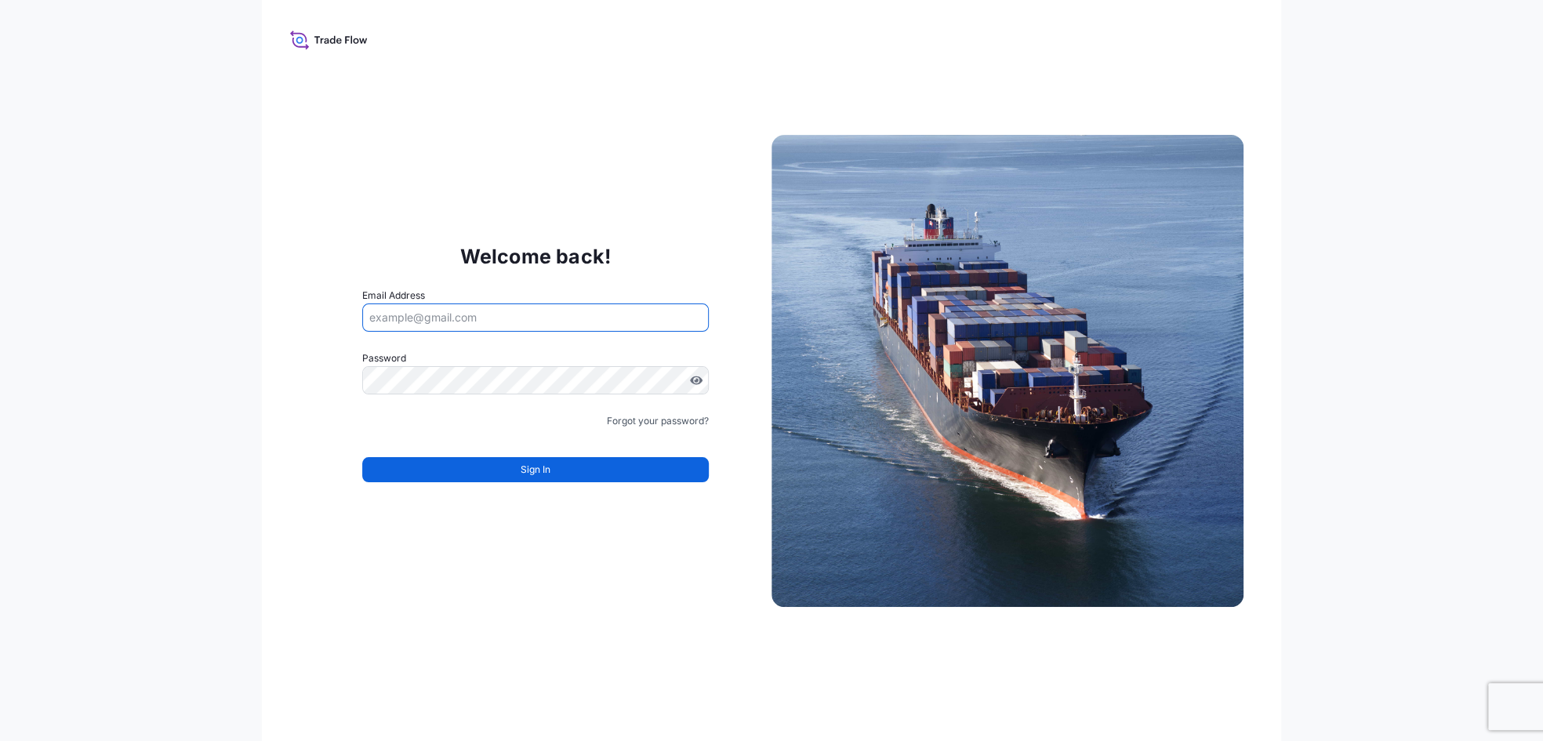
click at [616, 314] on input "Email Address" at bounding box center [535, 318] width 347 height 28
click at [548, 318] on input "Email Address" at bounding box center [535, 318] width 347 height 28
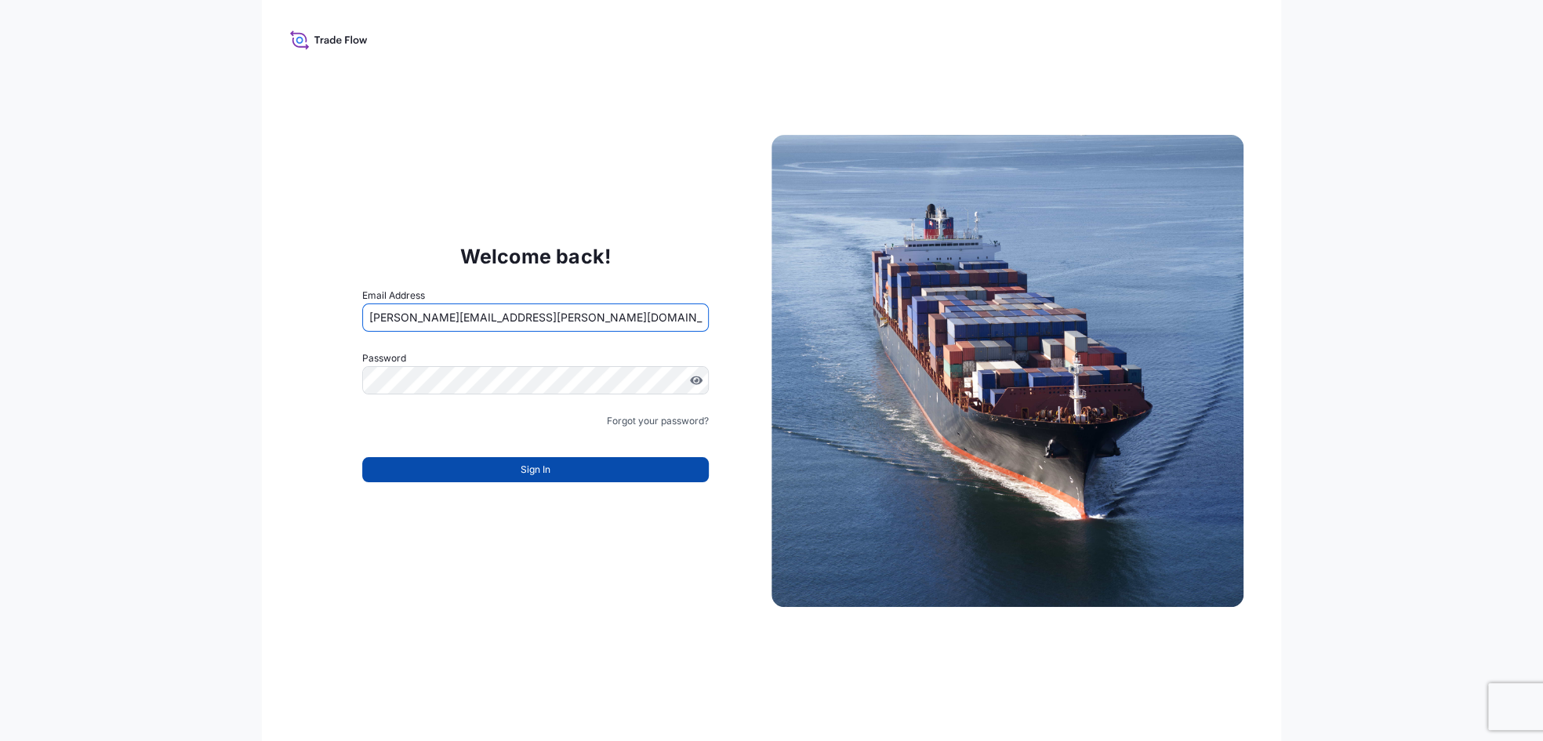
type input "SHERRY.WIZINSKY@US.DSV.COM"
click at [516, 474] on button "Sign In" at bounding box center [535, 469] width 347 height 25
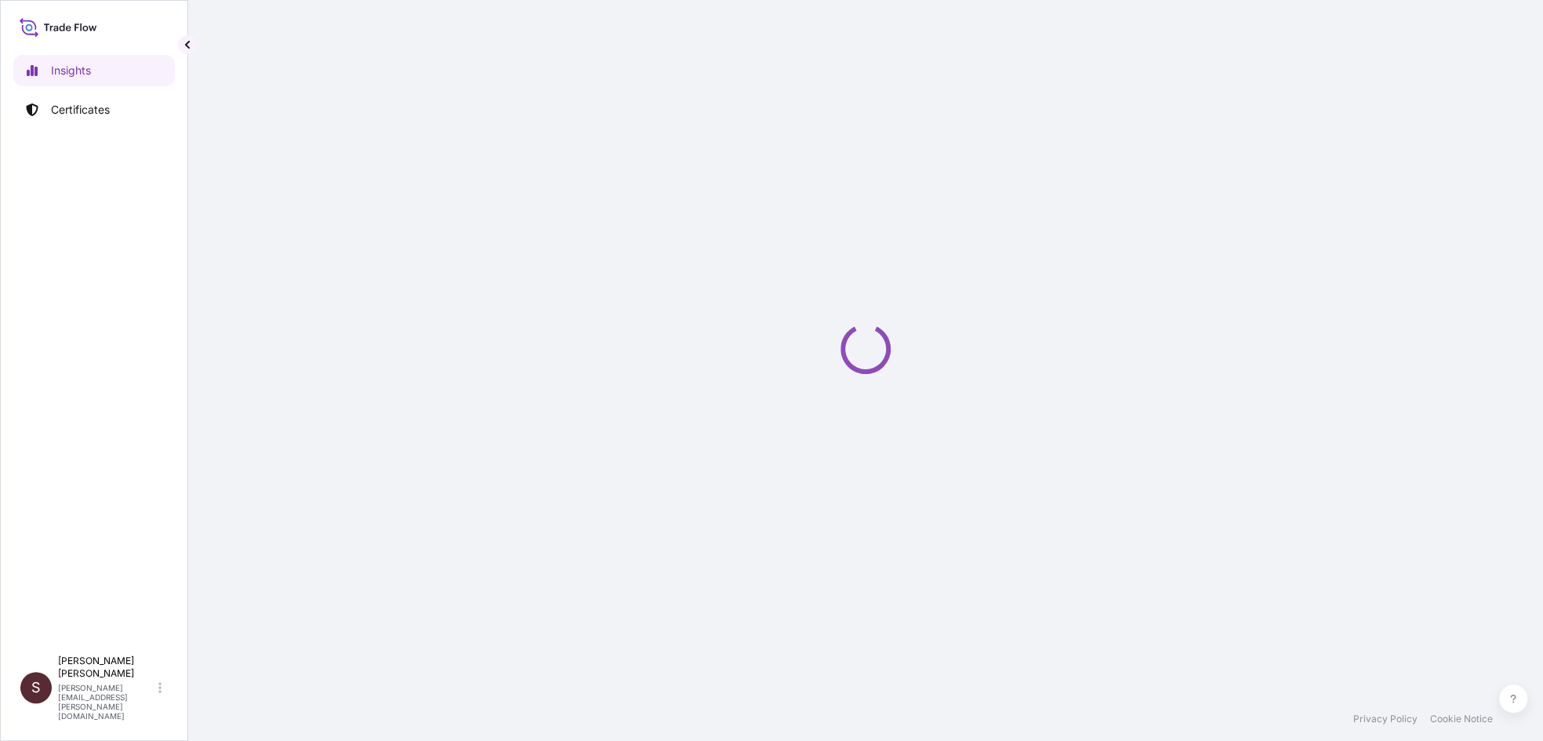
select select "2025"
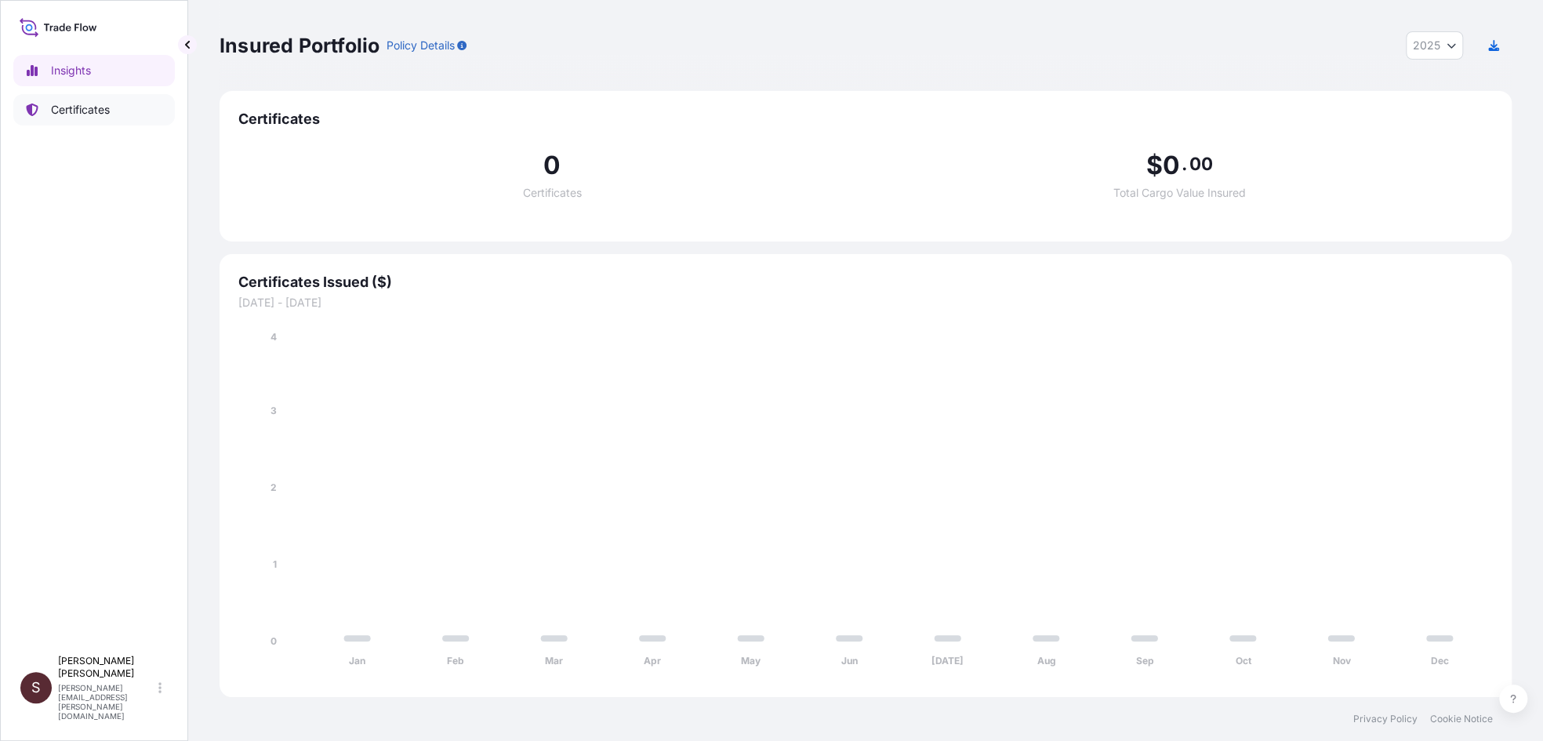
click at [85, 104] on p "Certificates" at bounding box center [80, 110] width 59 height 16
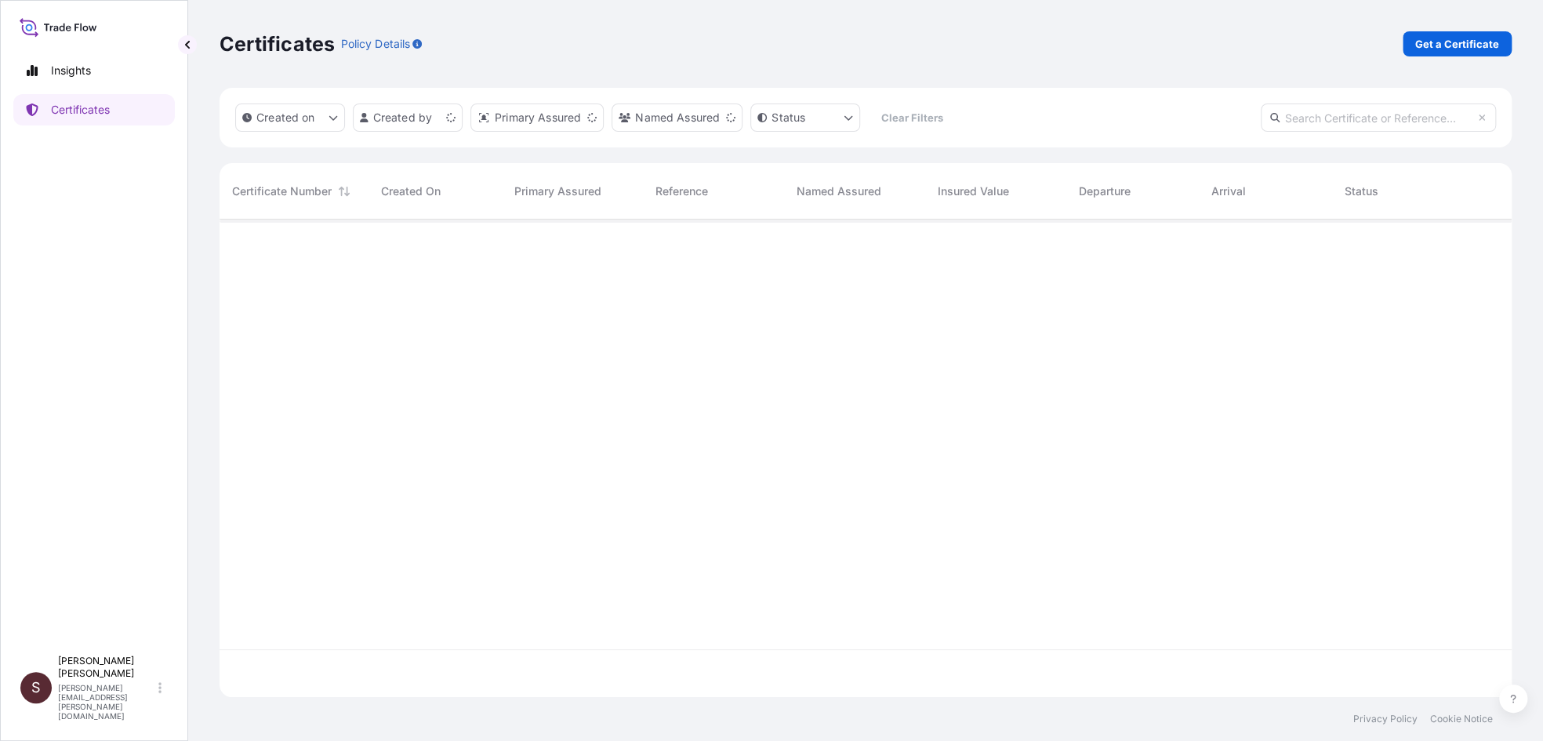
scroll to position [474, 1280]
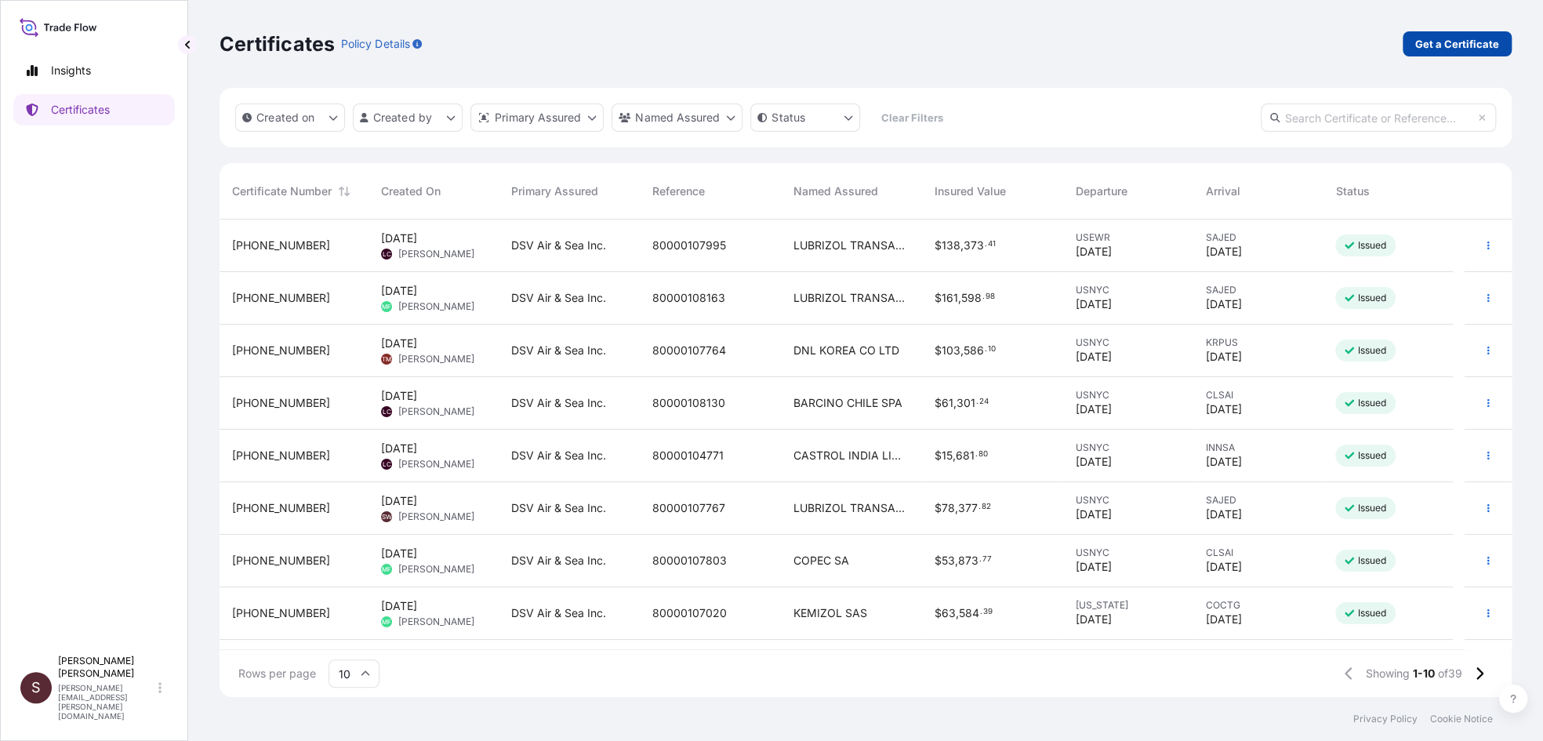
click at [1441, 40] on p "Get a Certificate" at bounding box center [1458, 44] width 84 height 16
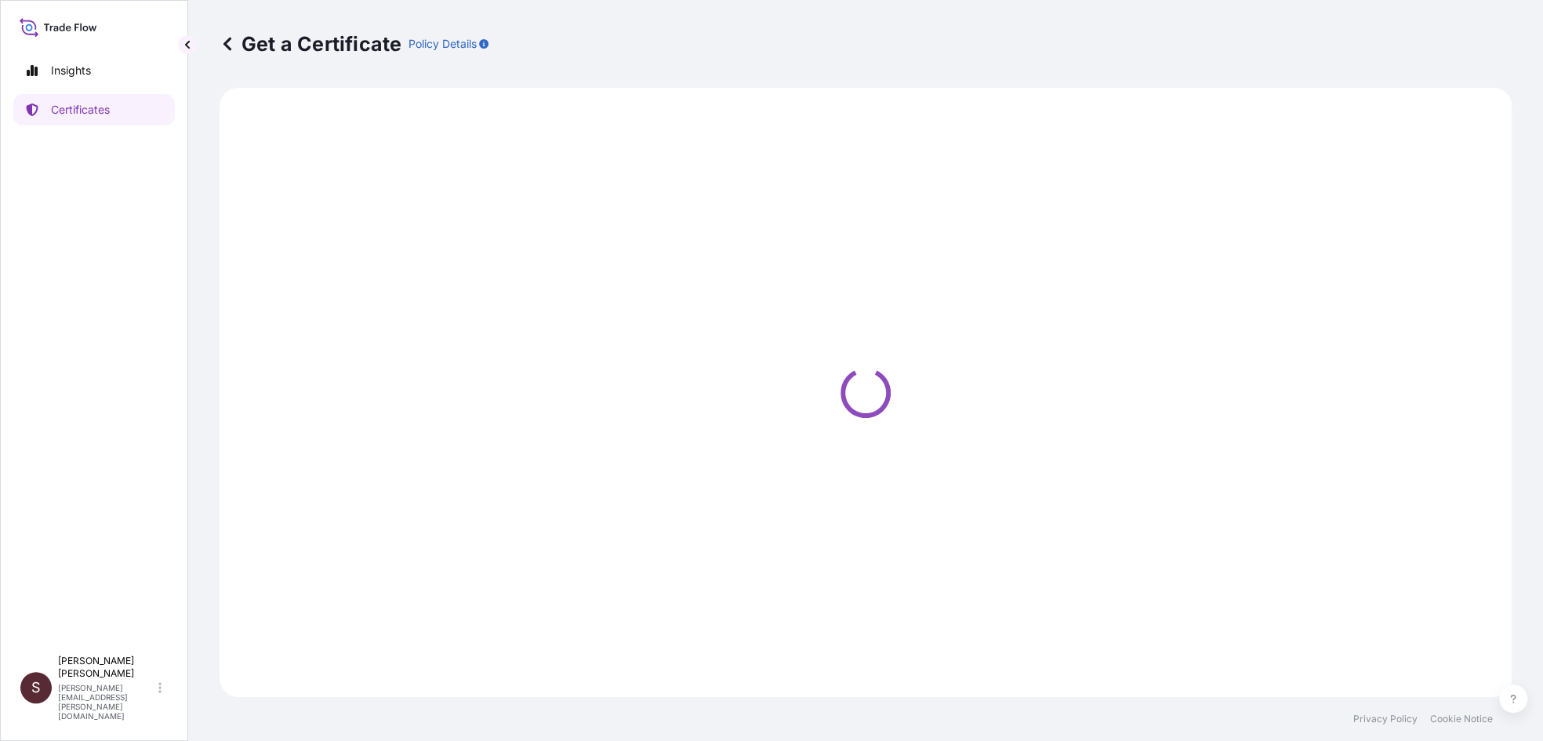
select select "Barge"
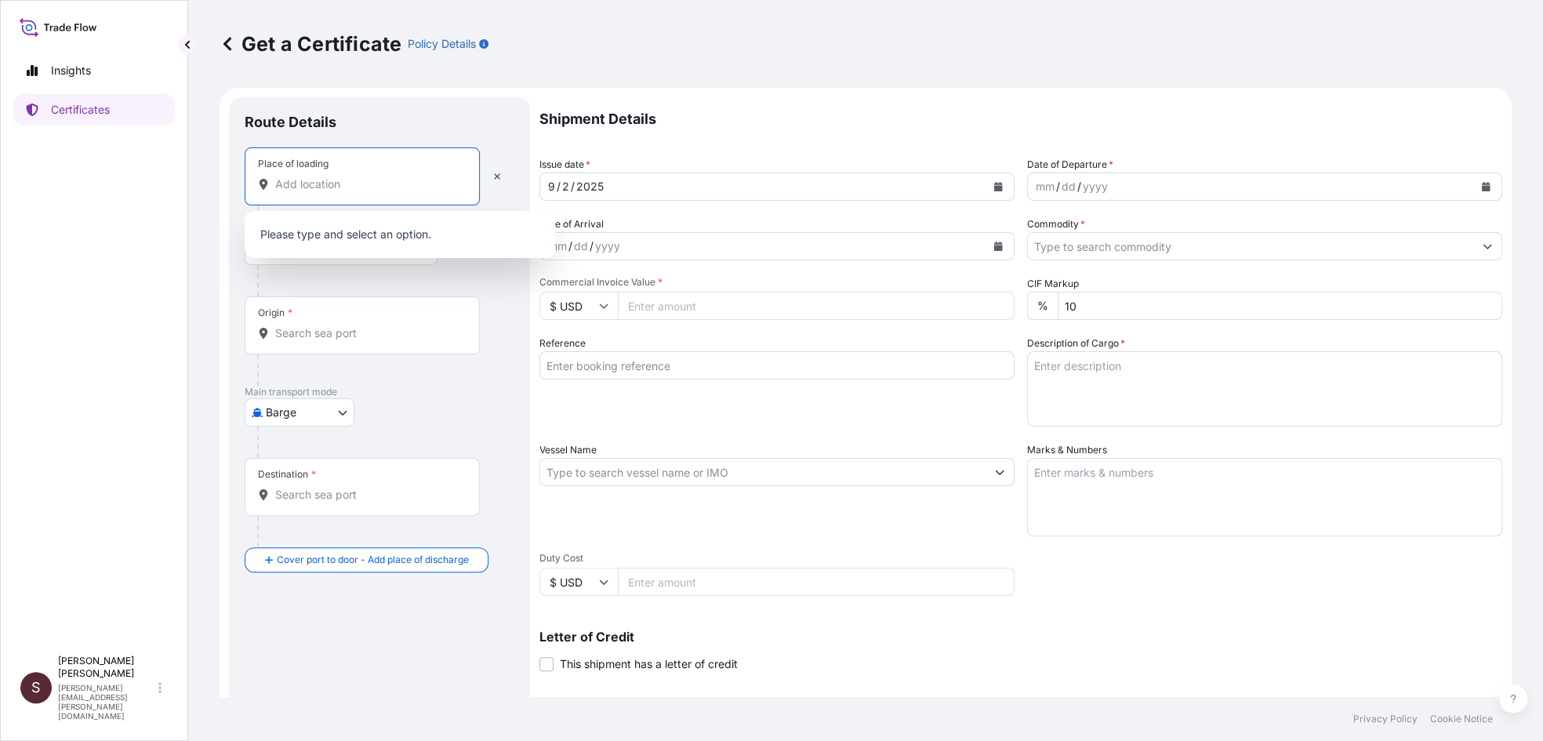
click at [322, 184] on input "Place of loading" at bounding box center [367, 184] width 185 height 16
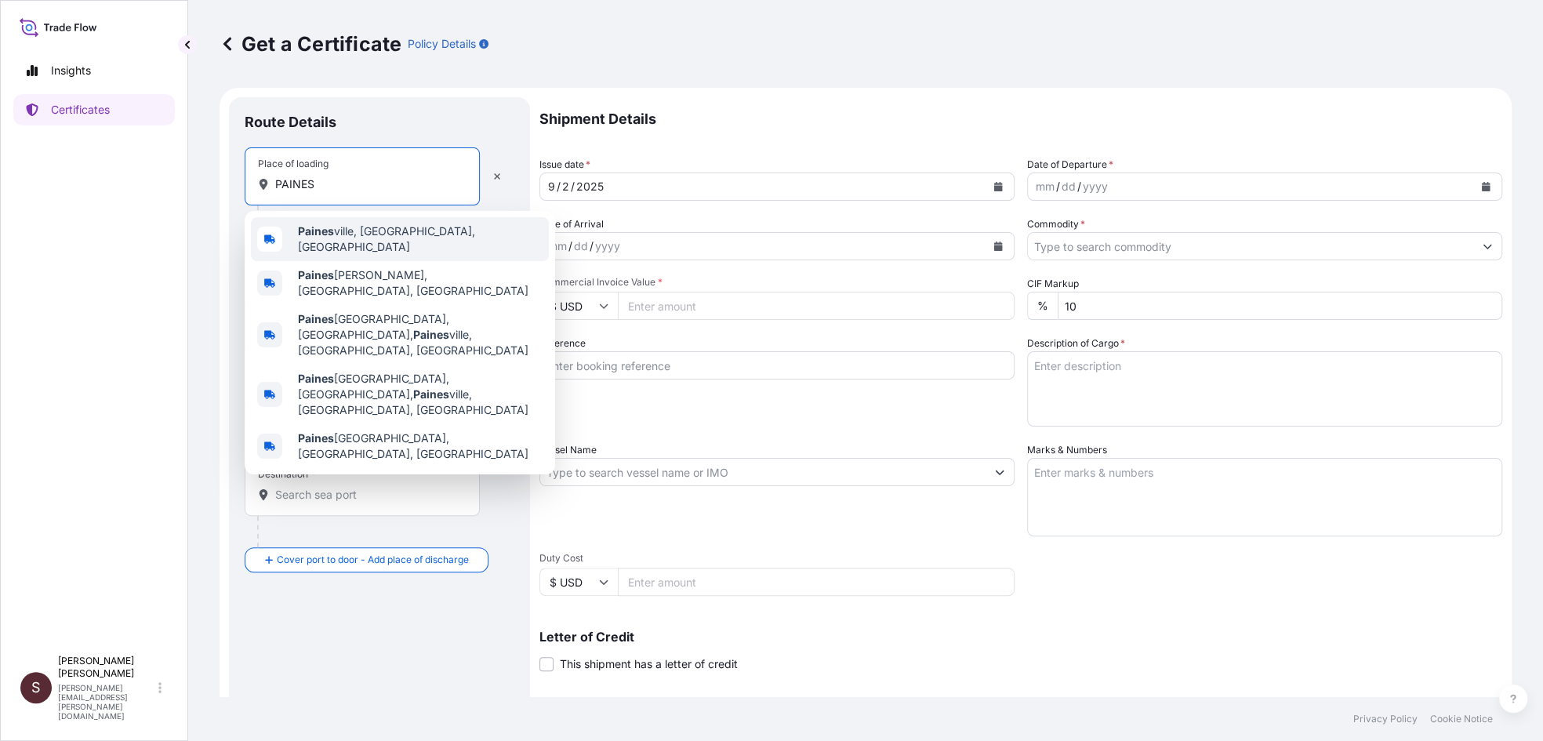
click at [398, 234] on span "Paines ville, [GEOGRAPHIC_DATA], [GEOGRAPHIC_DATA]" at bounding box center [420, 239] width 245 height 31
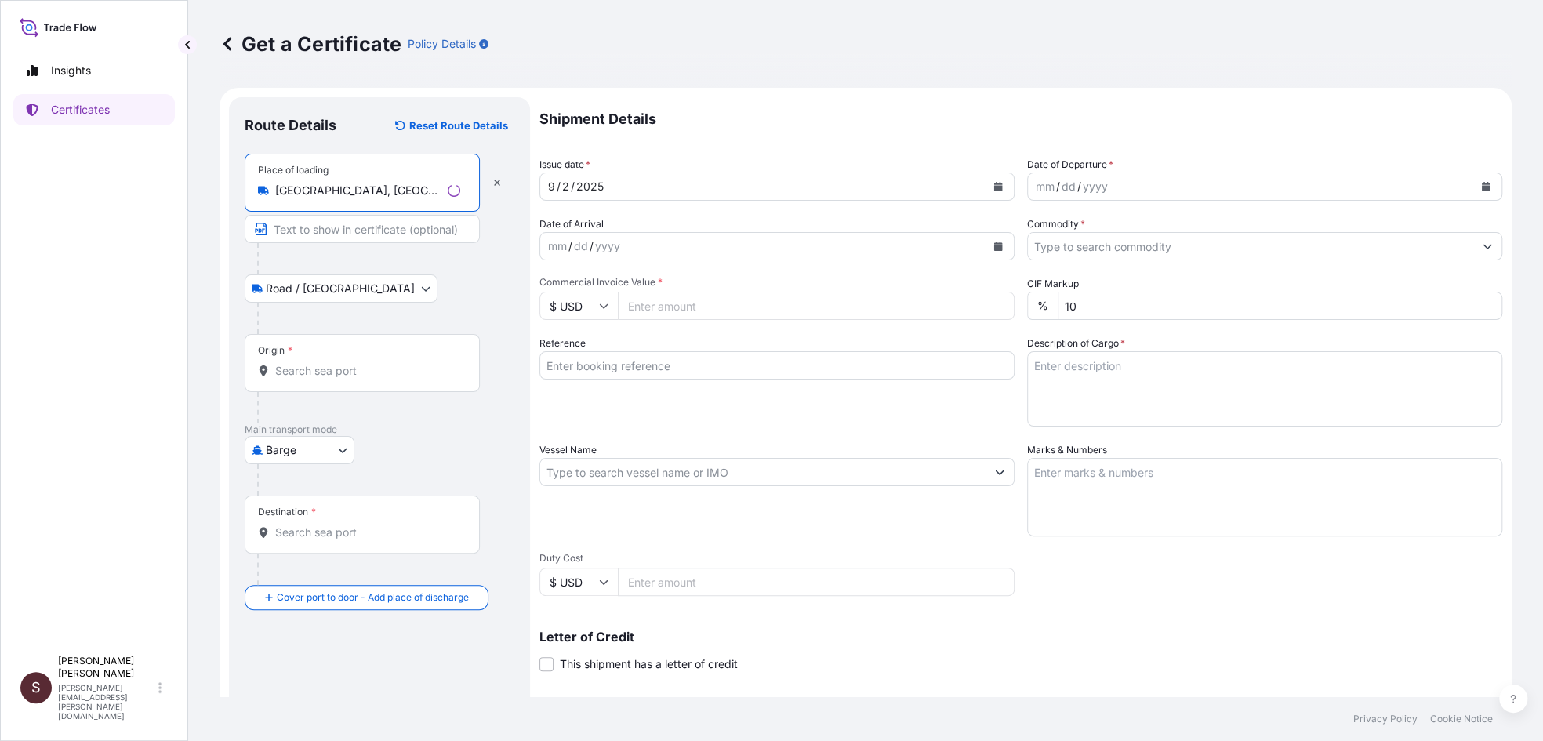
type input "[GEOGRAPHIC_DATA], [GEOGRAPHIC_DATA], [GEOGRAPHIC_DATA]"
drag, startPoint x: 285, startPoint y: 228, endPoint x: 304, endPoint y: 231, distance: 19.1
click at [288, 230] on input "Text to appear on certificate" at bounding box center [362, 229] width 235 height 28
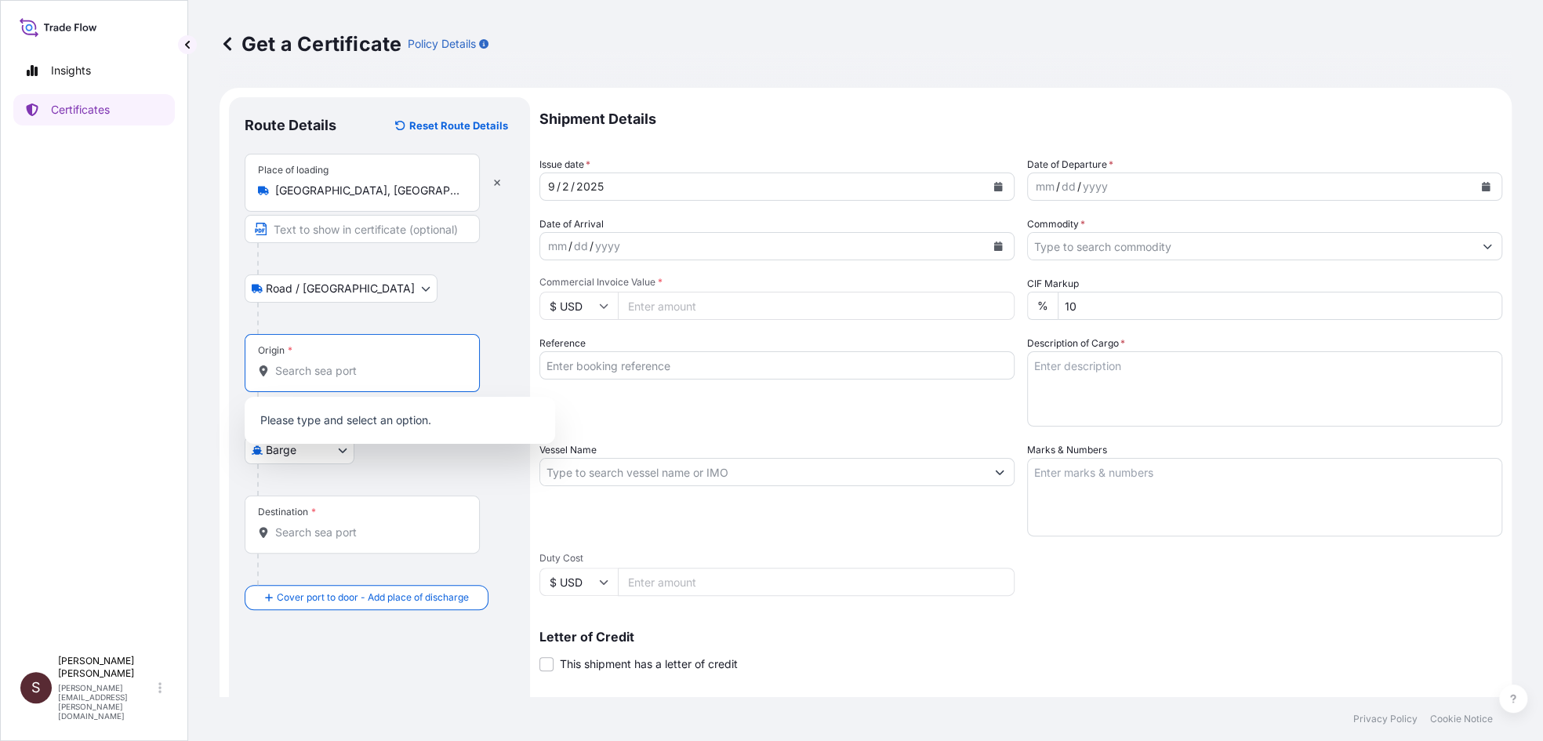
click at [318, 373] on input "Origin *" at bounding box center [367, 371] width 185 height 16
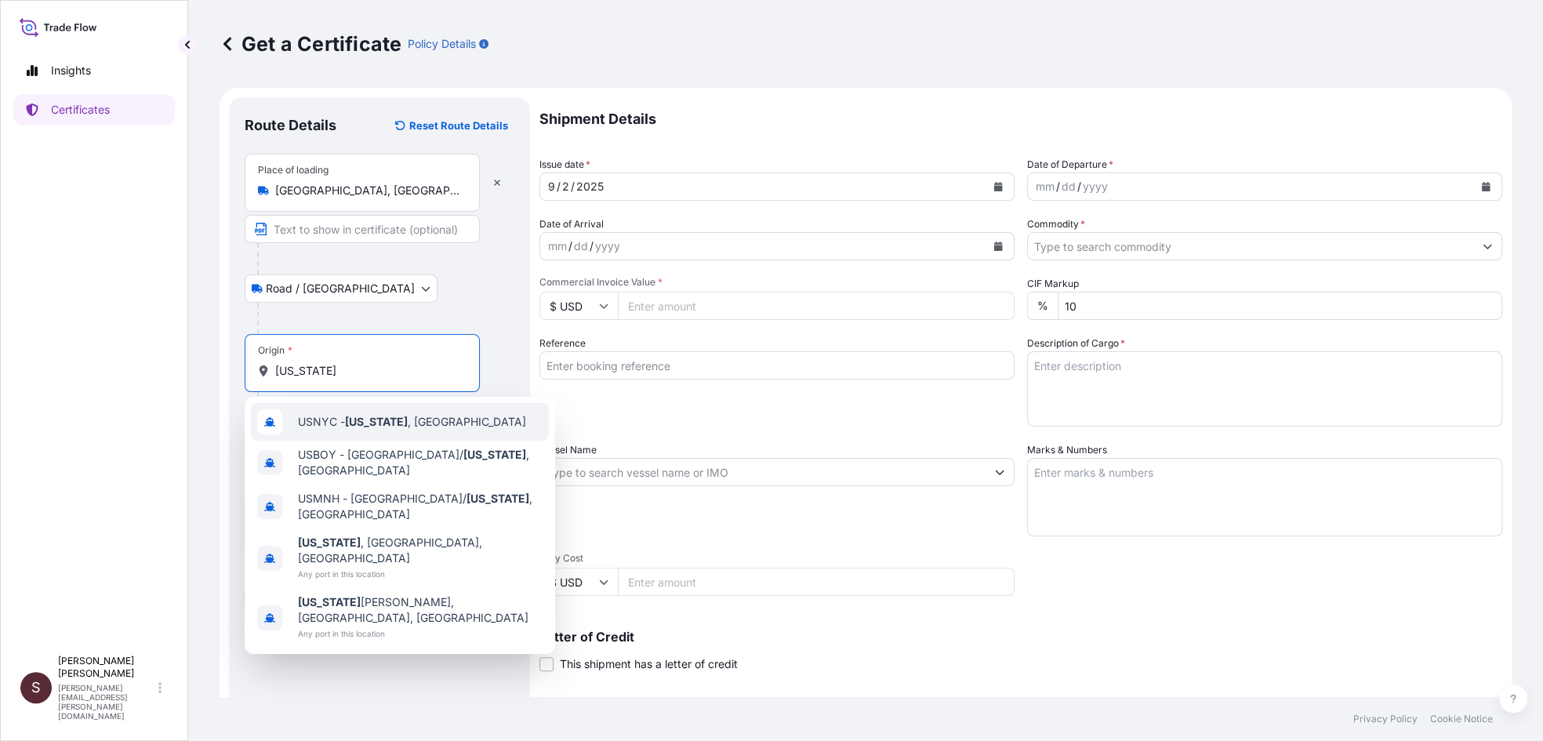
click at [358, 428] on span "USNYC - [US_STATE] , [GEOGRAPHIC_DATA]" at bounding box center [412, 422] width 228 height 16
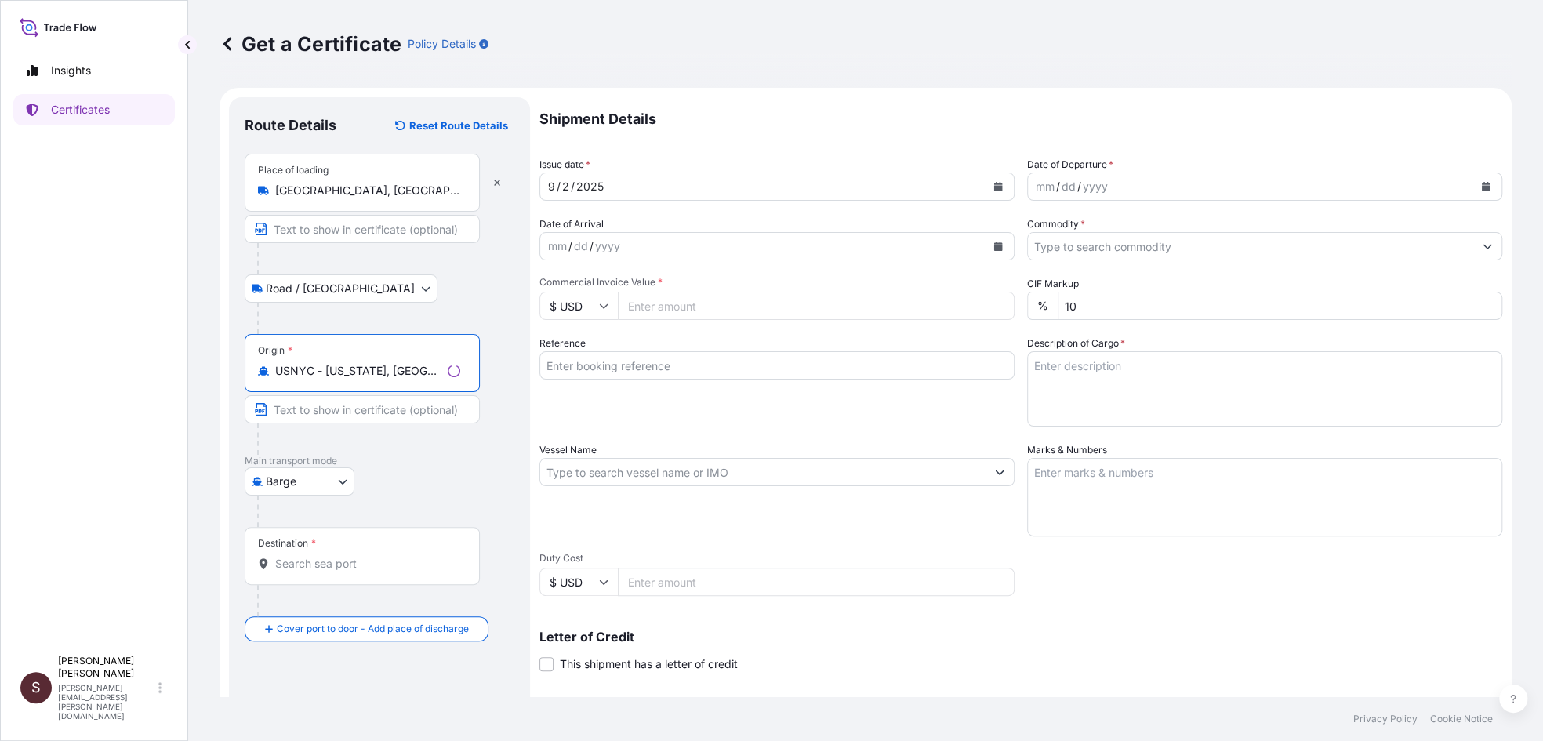
type input "USNYC - [US_STATE], [GEOGRAPHIC_DATA]"
click at [465, 447] on div at bounding box center [368, 439] width 223 height 31
click at [322, 412] on input "Text to appear on certificate" at bounding box center [362, 409] width 235 height 28
click at [339, 482] on body "Insights Certificates S [PERSON_NAME] [PERSON_NAME][EMAIL_ADDRESS][PERSON_NAME]…" at bounding box center [771, 370] width 1543 height 741
click at [296, 609] on span "Ocean Vessel" at bounding box center [310, 606] width 70 height 16
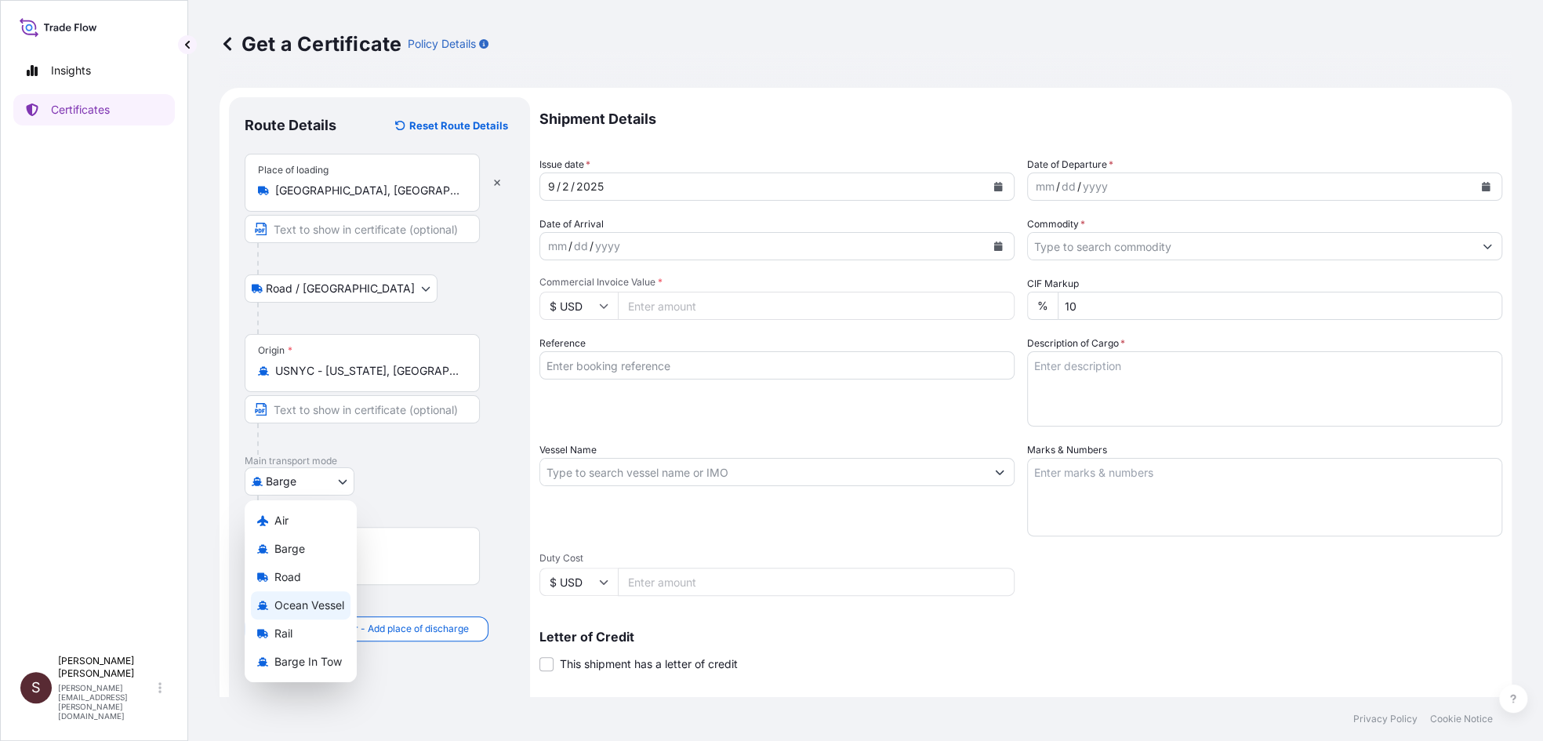
select select "Ocean Vessel"
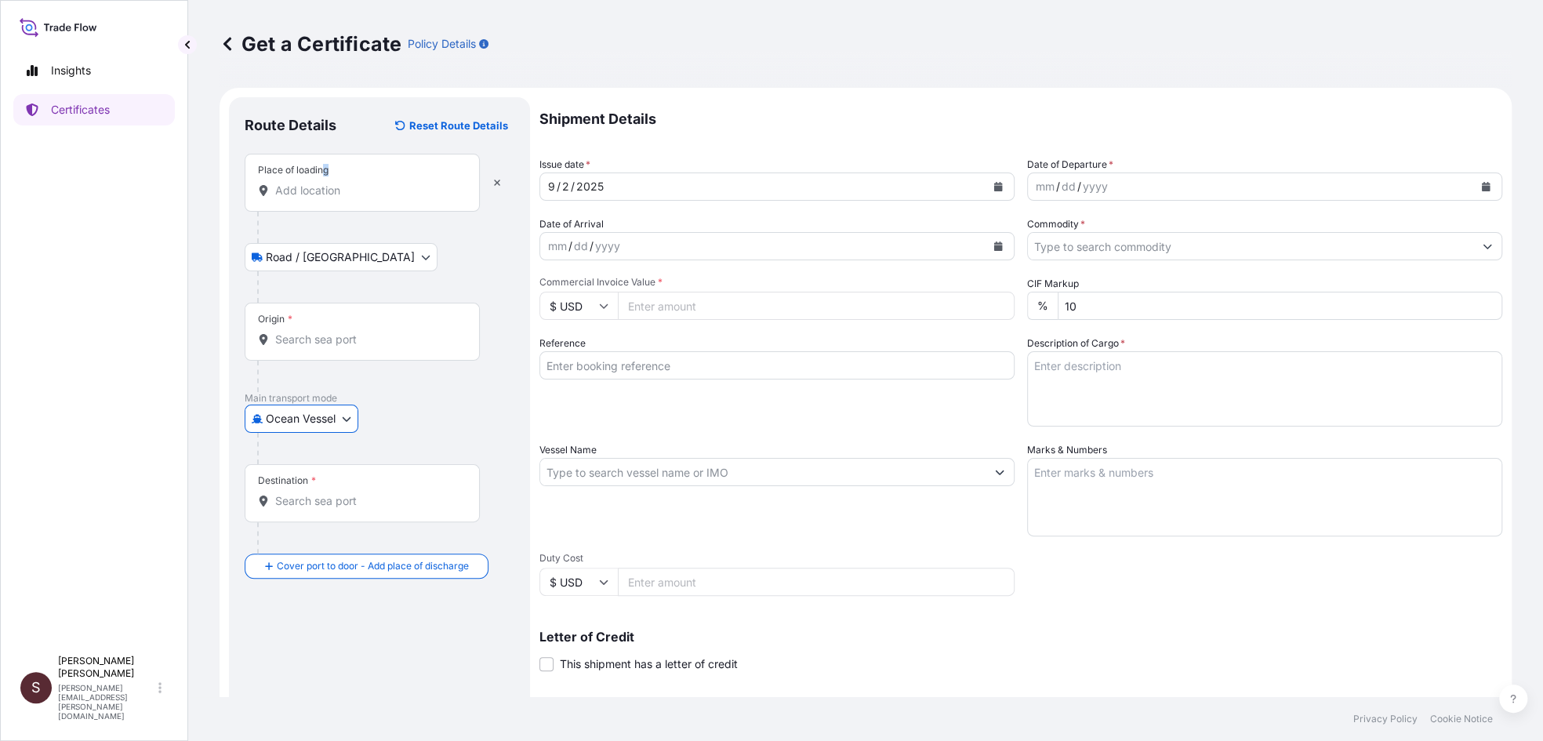
click at [323, 183] on div "Place of loading" at bounding box center [362, 183] width 235 height 58
click at [314, 198] on div "Place of loading" at bounding box center [362, 183] width 235 height 58
click at [314, 198] on input "Place of loading" at bounding box center [367, 191] width 185 height 16
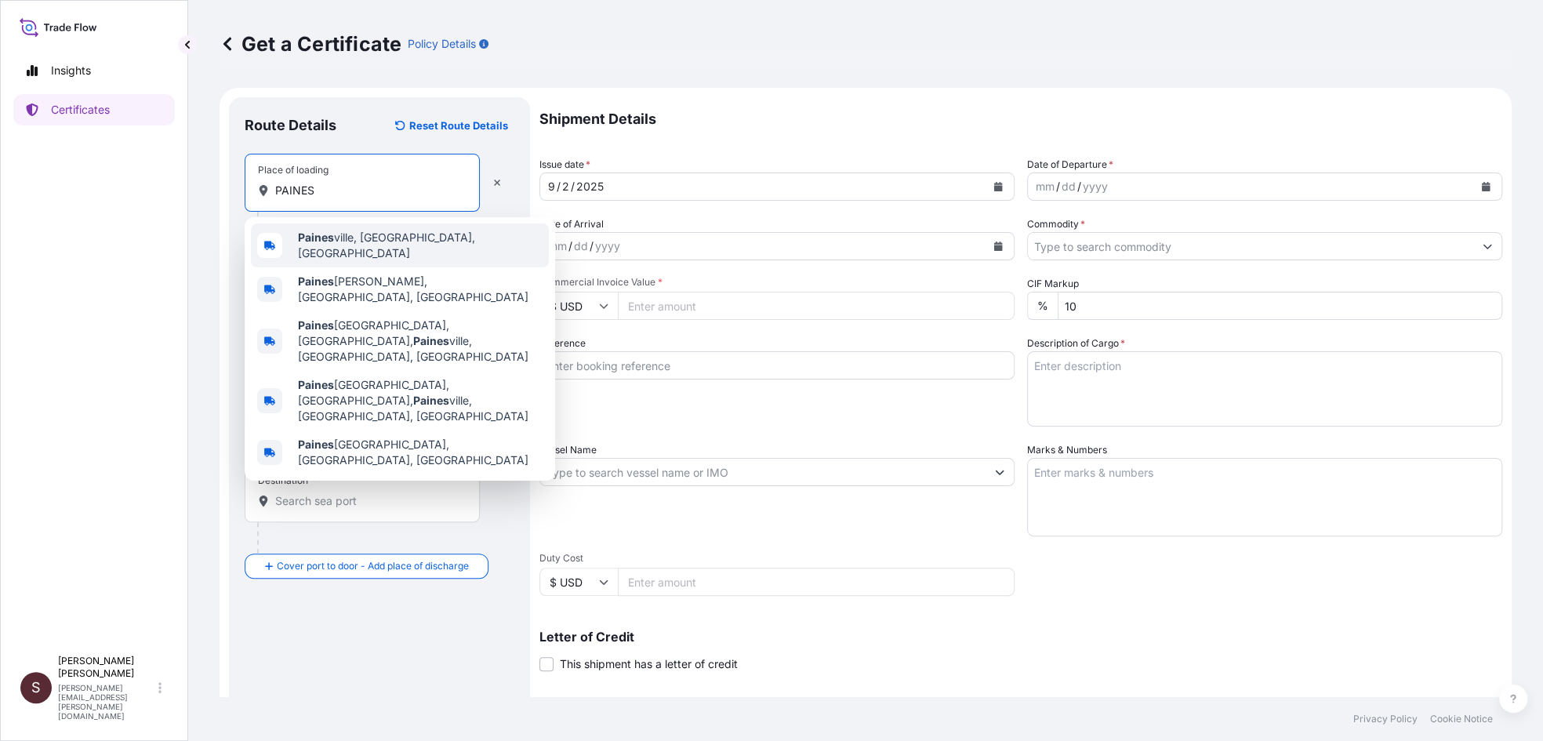
click at [325, 242] on b "Paines" at bounding box center [316, 237] width 36 height 13
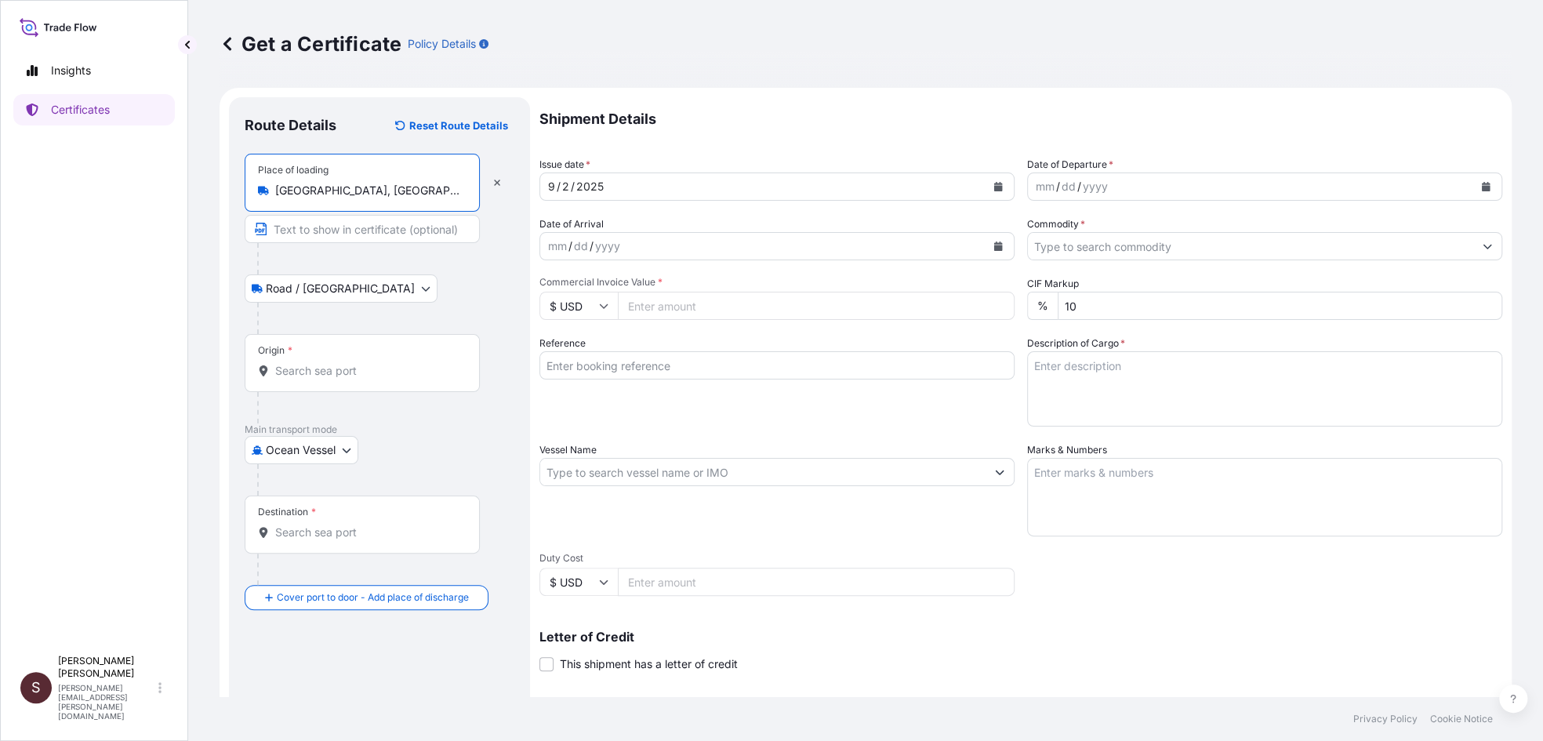
type input "[GEOGRAPHIC_DATA], [GEOGRAPHIC_DATA], [GEOGRAPHIC_DATA]"
drag, startPoint x: 291, startPoint y: 369, endPoint x: 327, endPoint y: 374, distance: 36.4
click at [292, 370] on input "Origin *" at bounding box center [367, 371] width 185 height 16
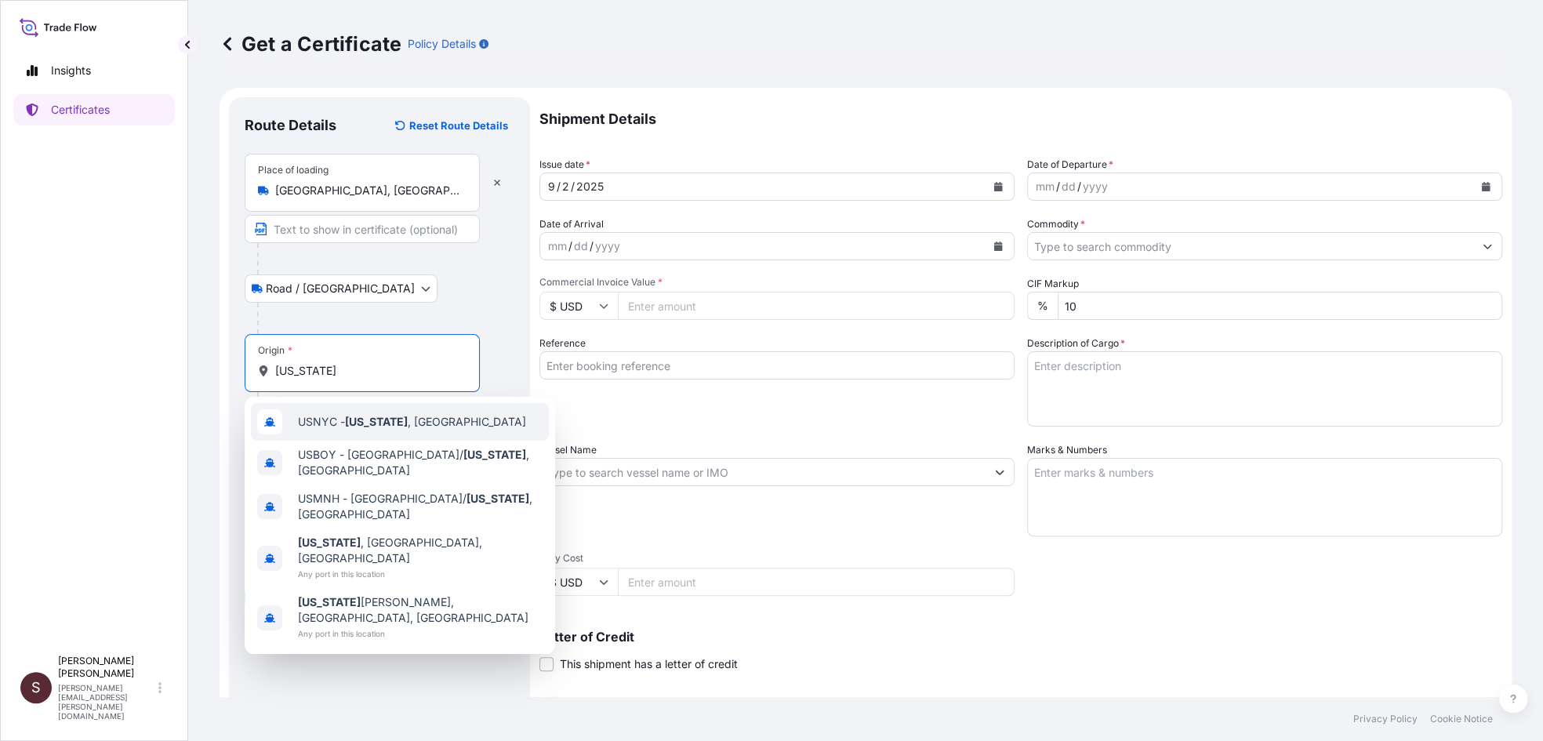
click at [319, 431] on div "USNYC - [US_STATE] , [GEOGRAPHIC_DATA]" at bounding box center [400, 422] width 299 height 38
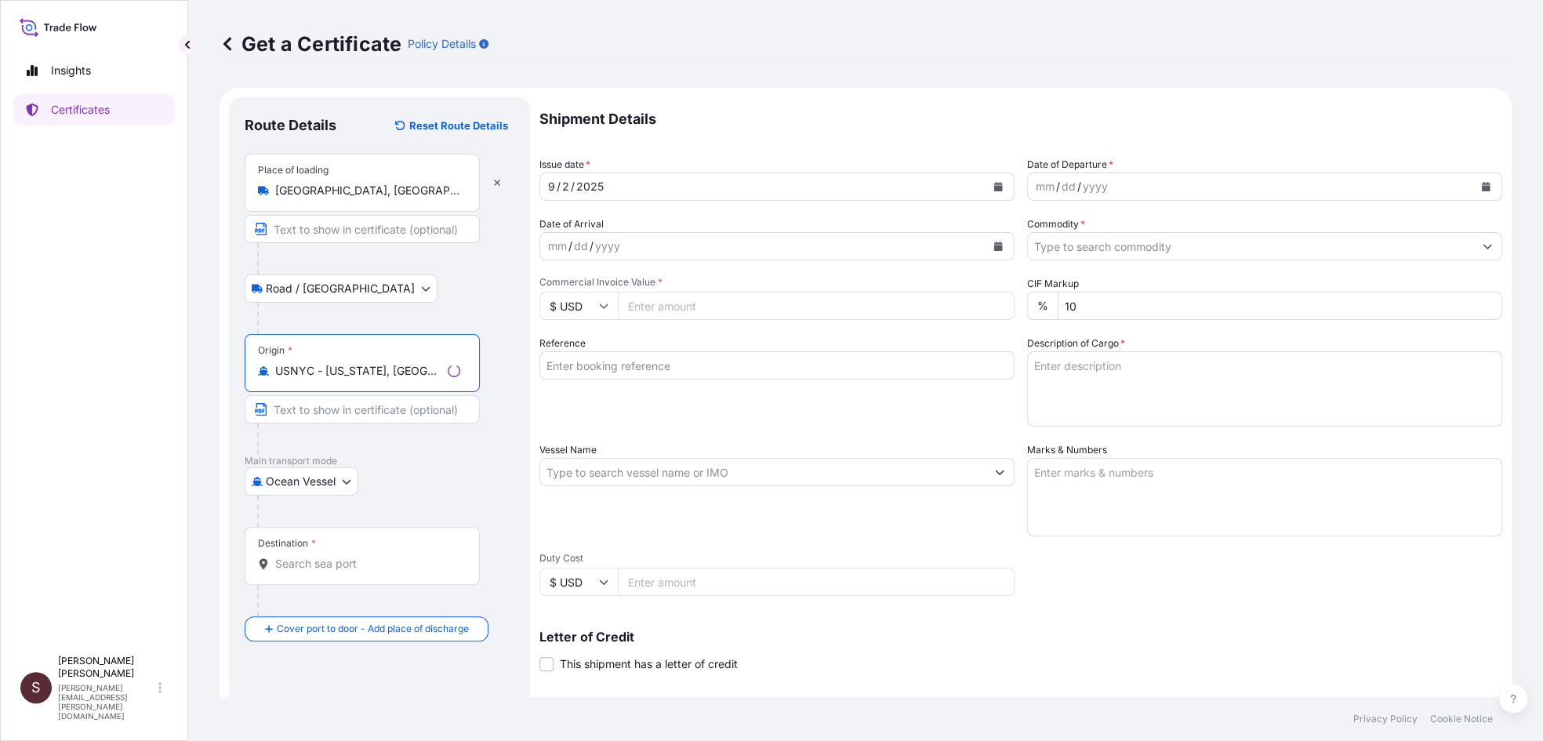
type input "USNYC - [US_STATE], [GEOGRAPHIC_DATA]"
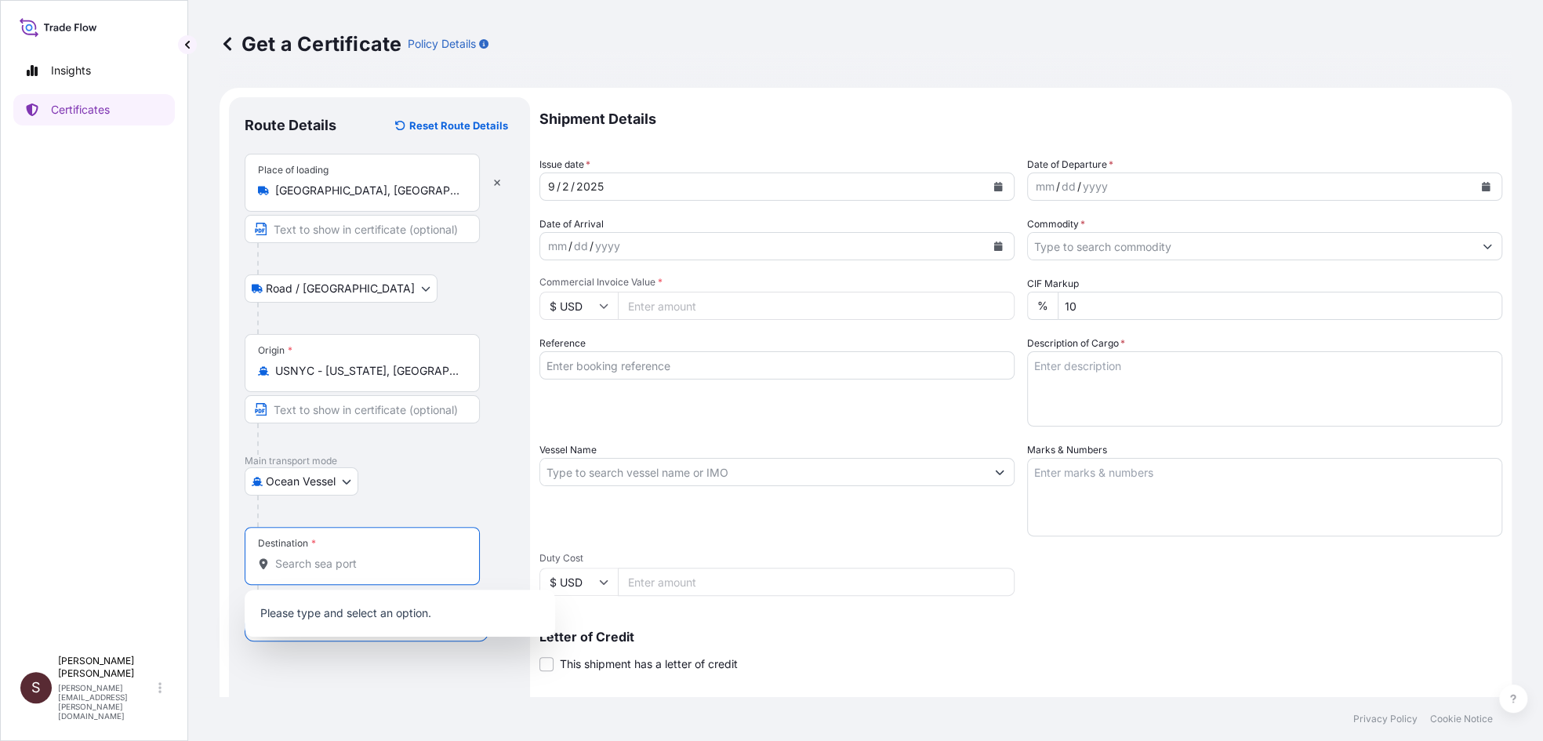
drag, startPoint x: 300, startPoint y: 559, endPoint x: 307, endPoint y: 564, distance: 8.5
click at [300, 559] on input "Destination *" at bounding box center [367, 564] width 185 height 16
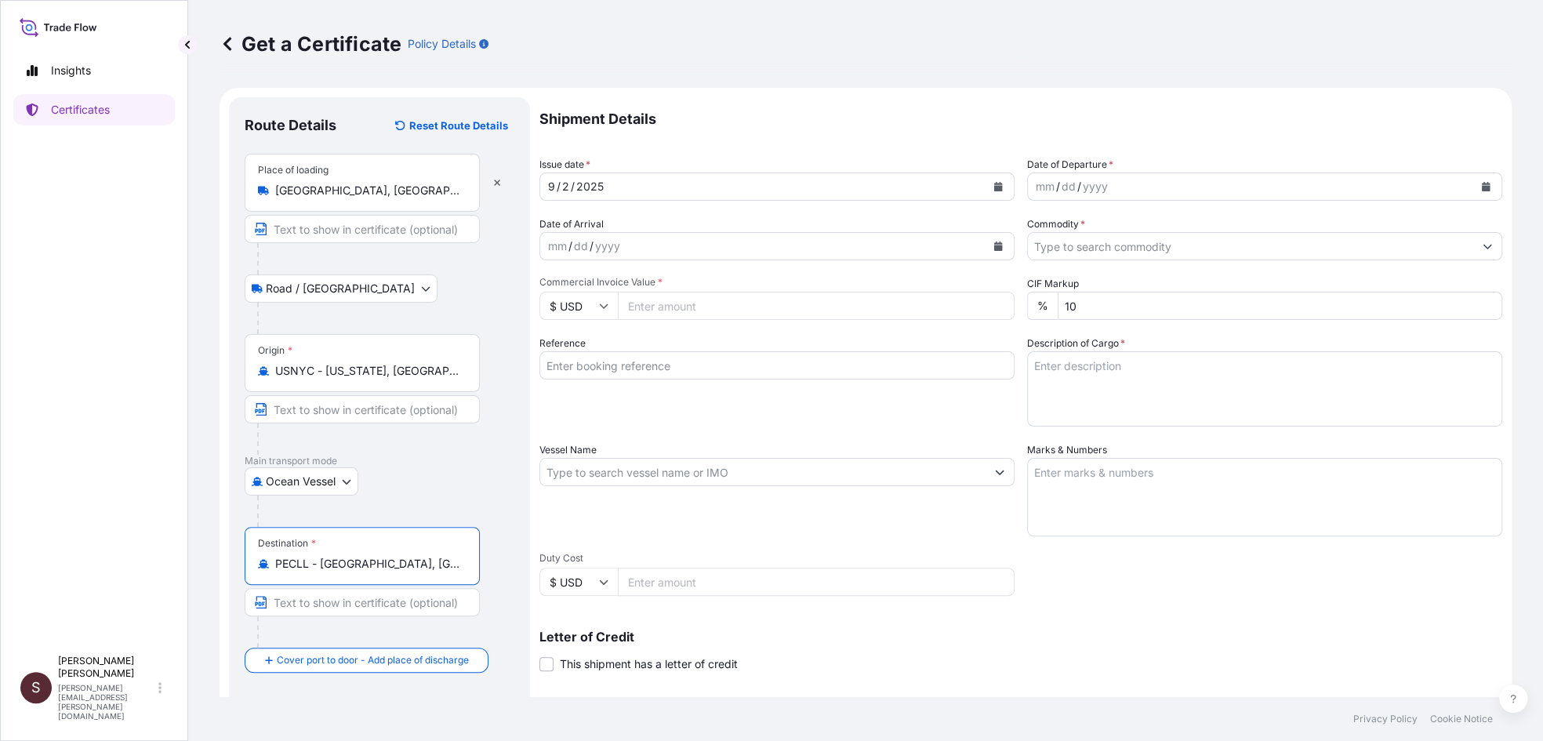
type input "PECLL - [GEOGRAPHIC_DATA], [GEOGRAPHIC_DATA]"
click at [1477, 180] on button "Calendar" at bounding box center [1486, 186] width 25 height 25
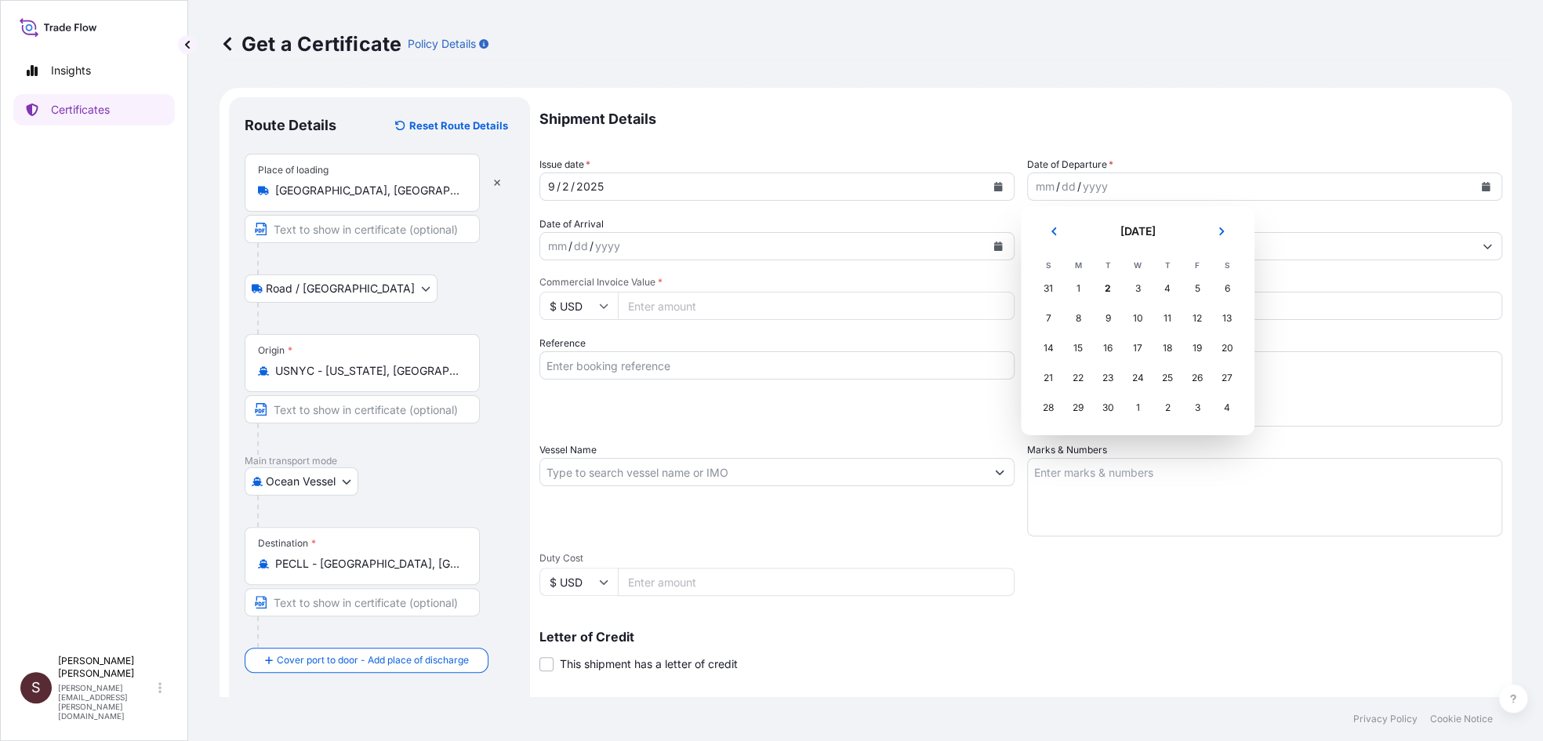
click at [1057, 277] on td "31" at bounding box center [1049, 289] width 30 height 30
click at [1049, 294] on div "31" at bounding box center [1048, 289] width 28 height 28
click at [1043, 285] on div "31" at bounding box center [1048, 289] width 28 height 28
click at [1053, 229] on icon "Previous" at bounding box center [1053, 231] width 9 height 9
click at [1045, 438] on div "31" at bounding box center [1048, 438] width 28 height 28
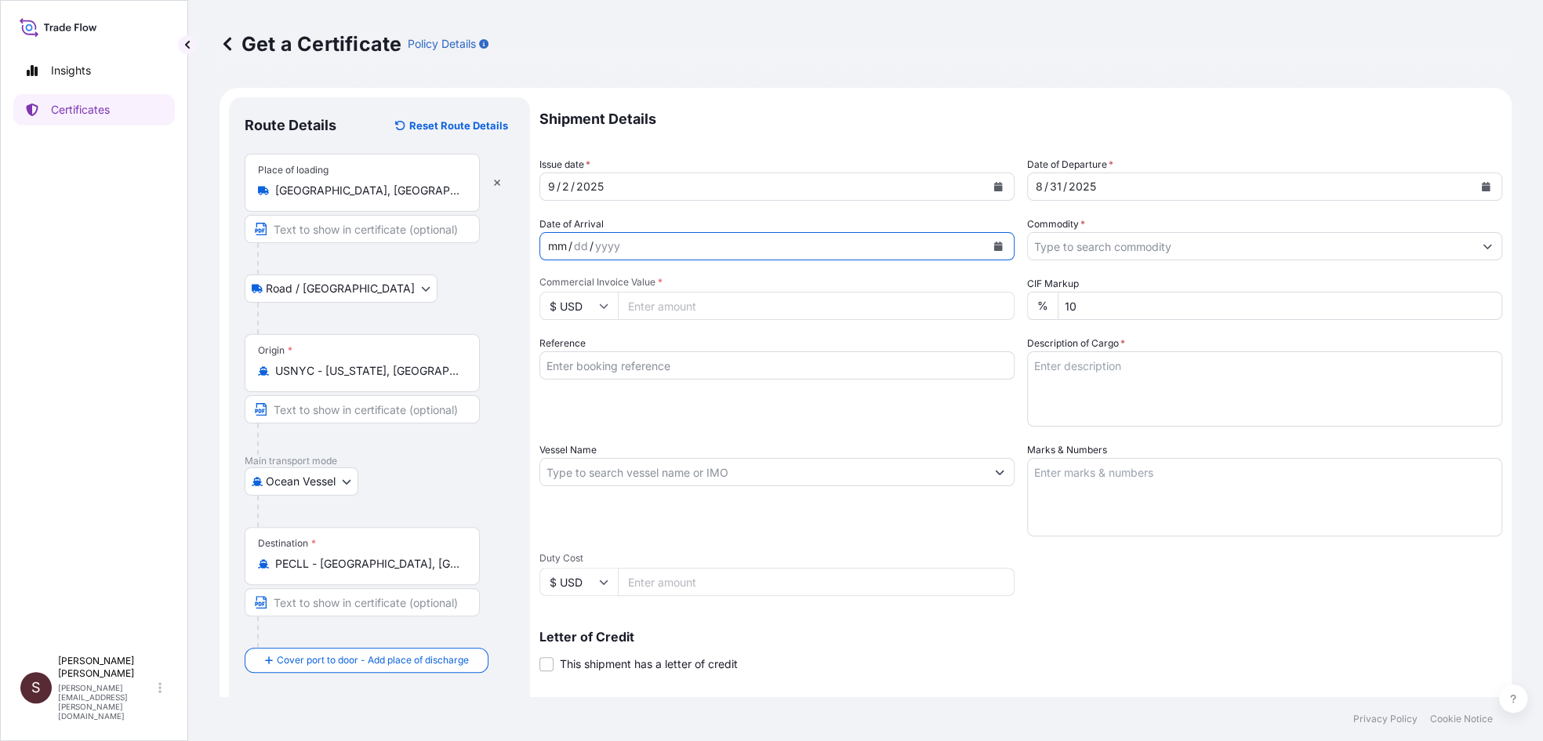
click at [710, 242] on div "mm / dd / yyyy" at bounding box center [762, 246] width 445 height 28
click at [994, 242] on icon "Calendar" at bounding box center [998, 246] width 9 height 9
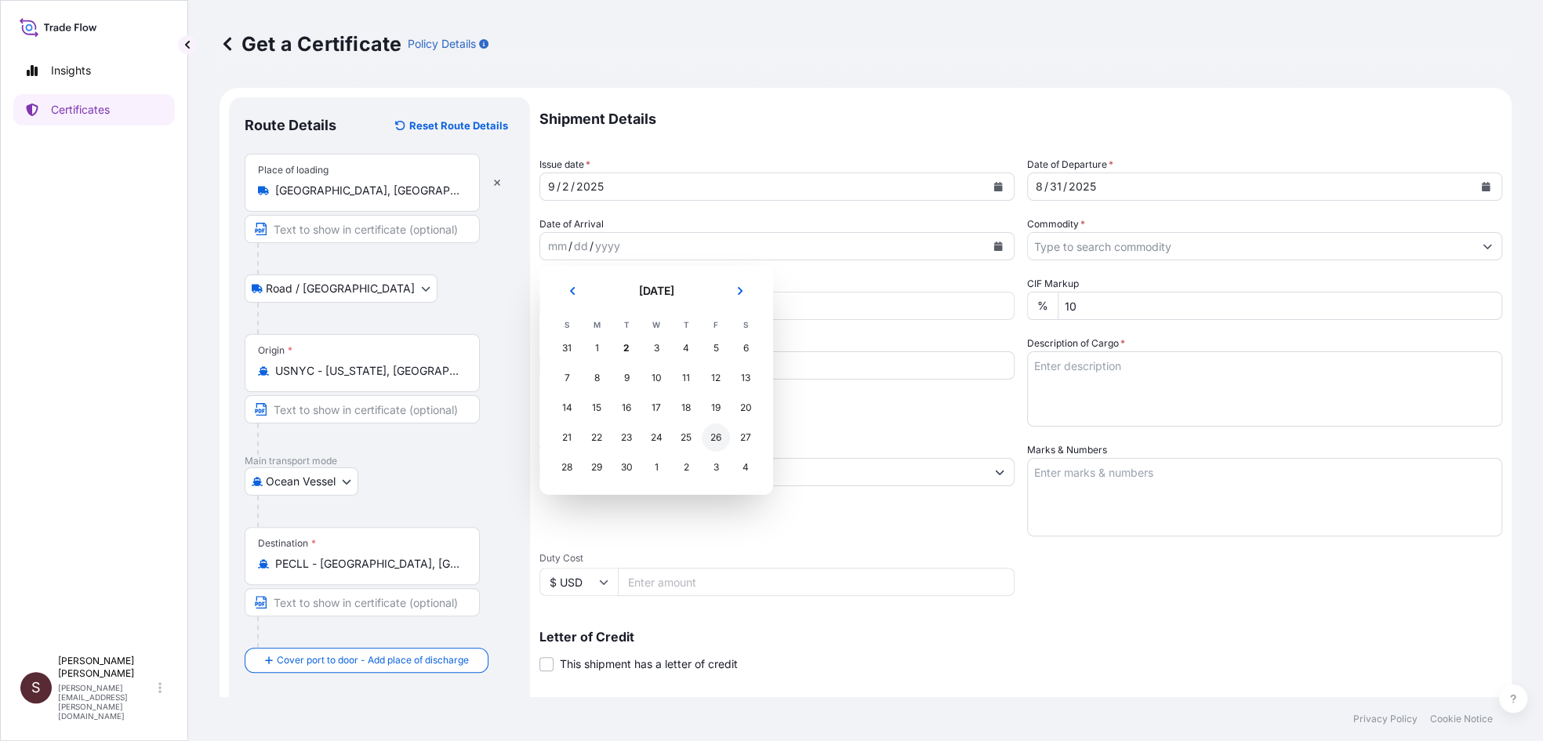
click at [714, 439] on div "26" at bounding box center [716, 438] width 28 height 28
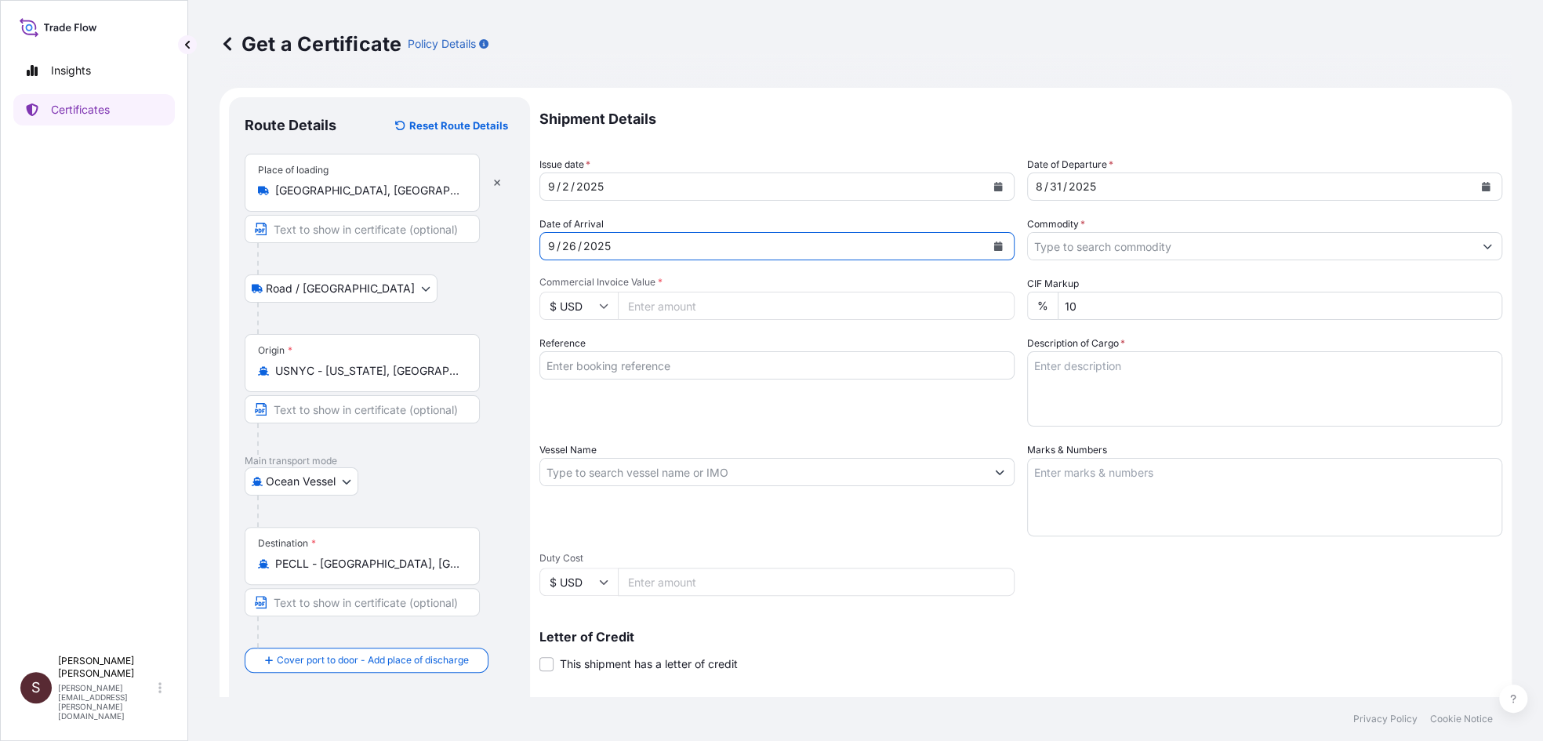
click at [1230, 249] on input "Commodity *" at bounding box center [1250, 246] width 445 height 28
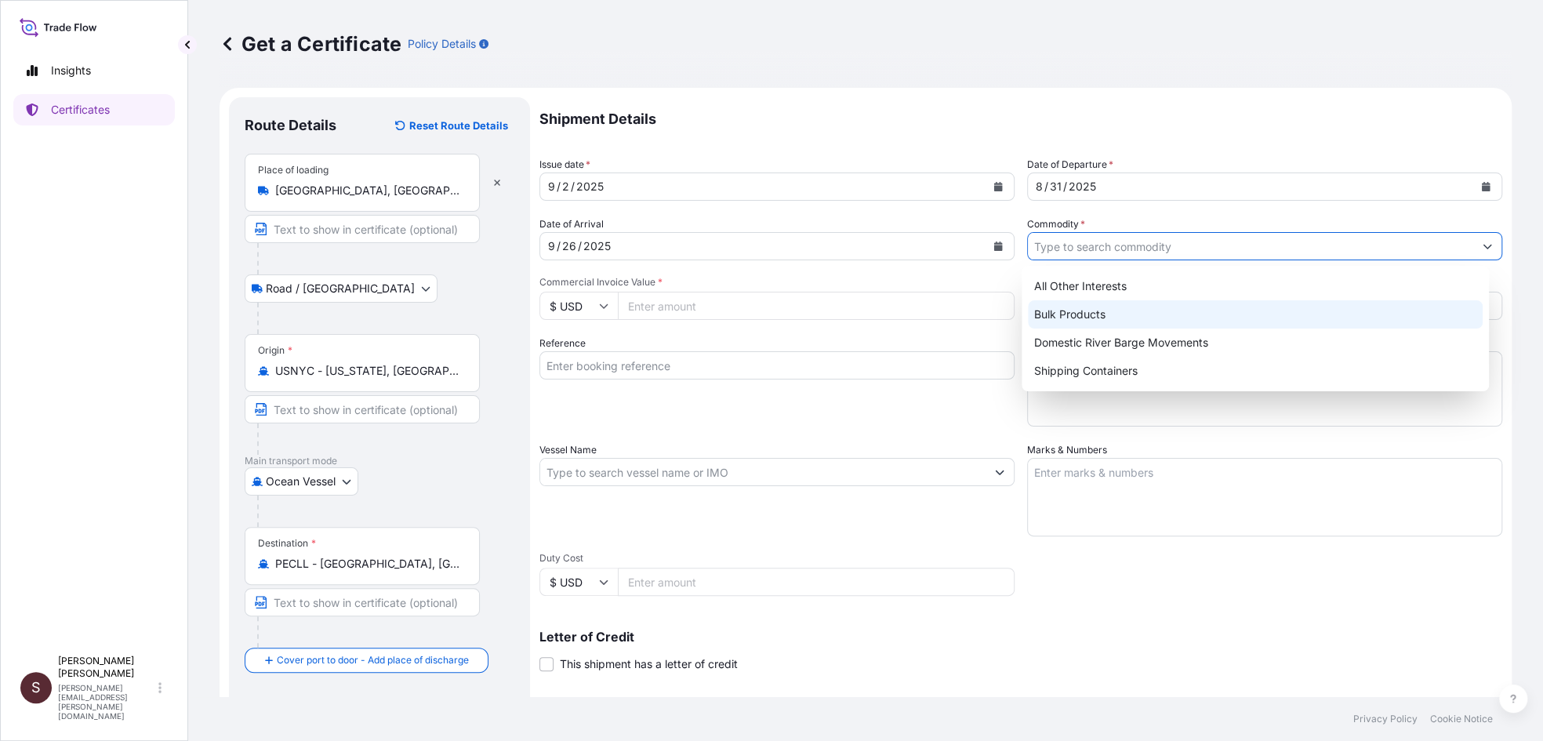
click at [1071, 318] on div "Bulk Products" at bounding box center [1256, 314] width 456 height 28
type input "Bulk Products"
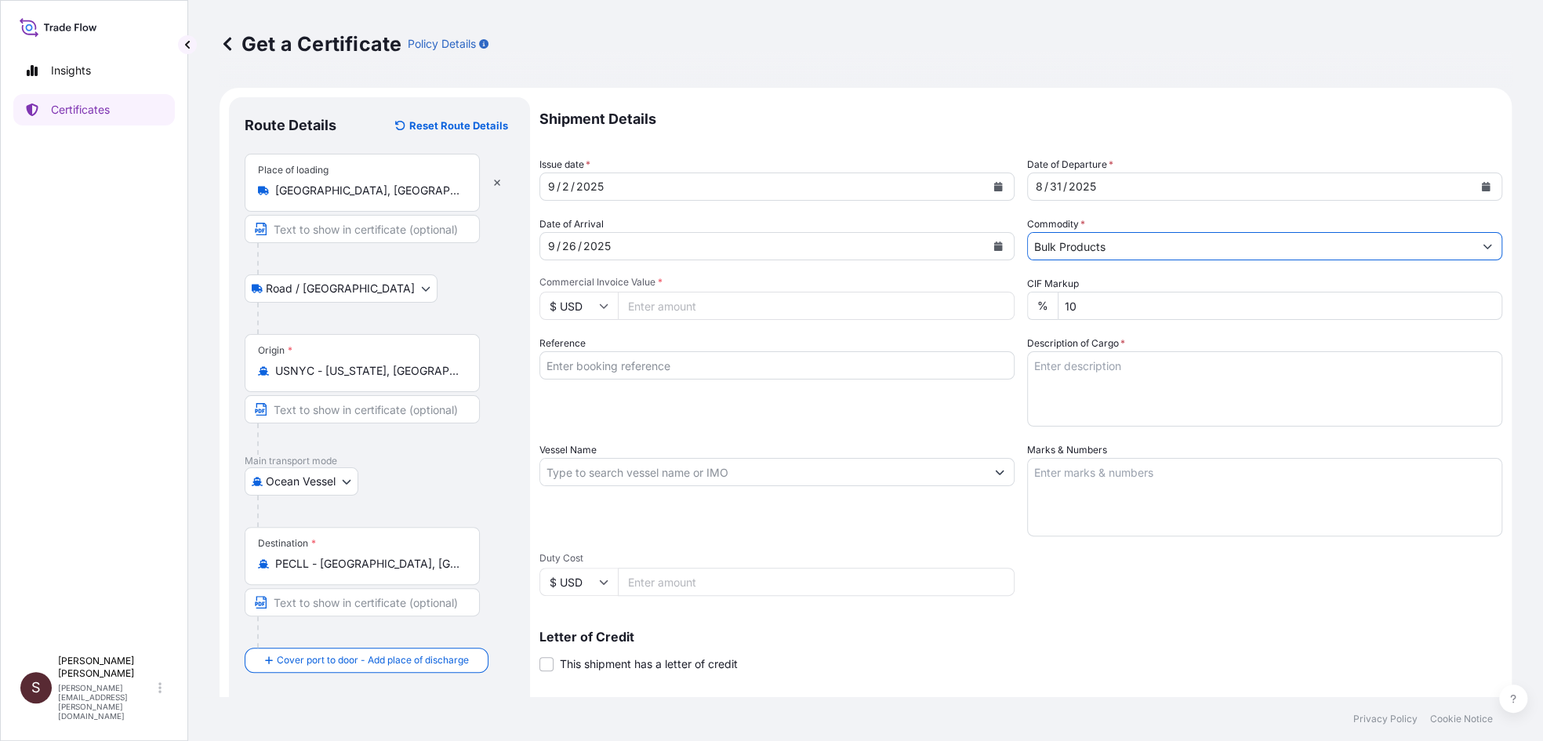
click at [689, 305] on input "Commercial Invoice Value *" at bounding box center [816, 306] width 397 height 28
type input "101593.13"
type input "BARCINO SAC - 80000108951"
click at [1059, 369] on textarea "Description of Cargo *" at bounding box center [1264, 388] width 475 height 75
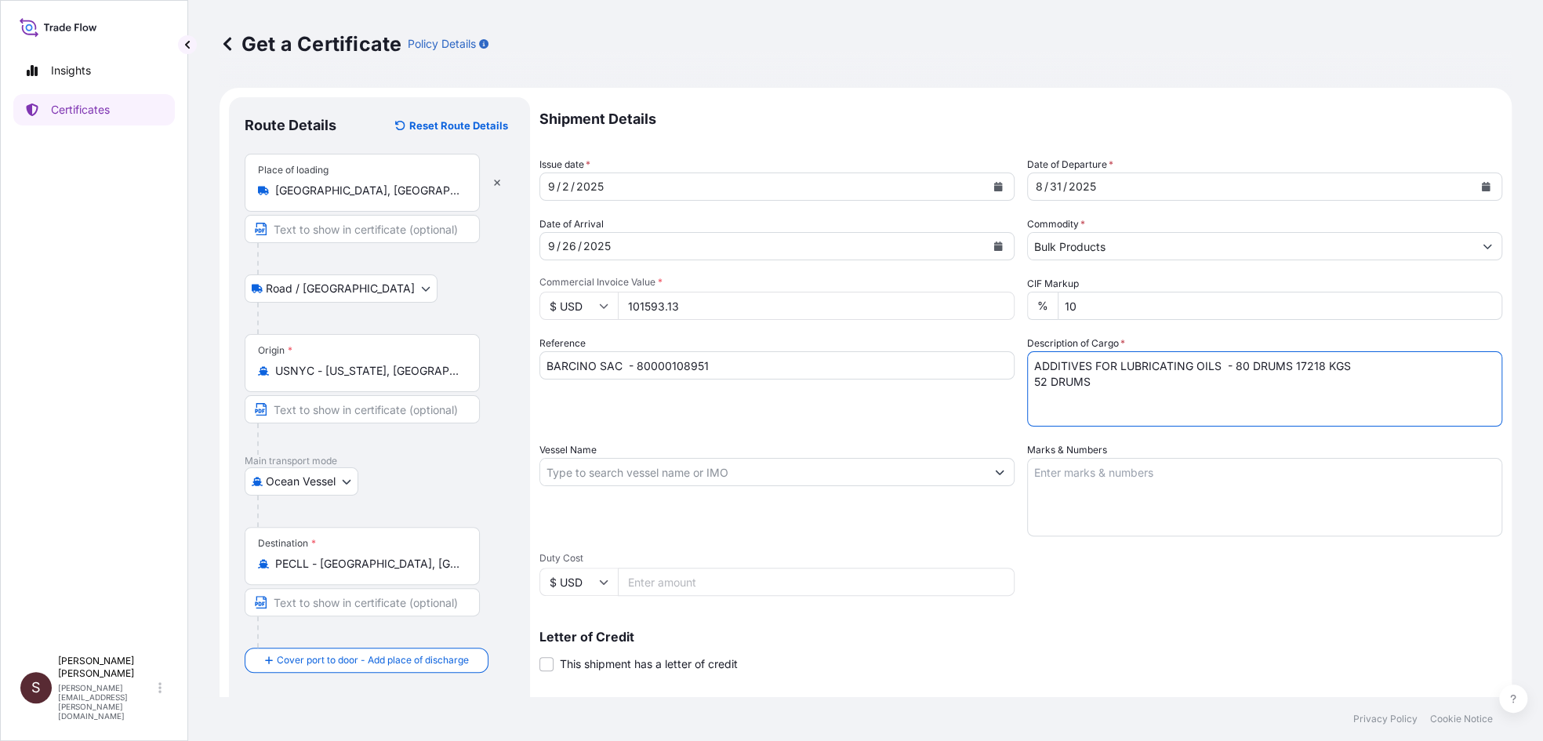
click at [1030, 385] on textarea "ADDITIVES FOR LUBRICATING OILS - 80 DRUMS 17218 KGS 52 DRUMS" at bounding box center [1264, 388] width 475 height 75
click at [1114, 383] on textarea "ADDITIVES FOR LUBRICATING OILS - 80 DRUMS 17218 KGS (52 DRUMS" at bounding box center [1264, 388] width 475 height 75
type textarea "ADDITIVES FOR LUBRICATING OILS - 80 DRUMS 17218 KGS (52 DRUMS HAZARDOUS - 28 DR…"
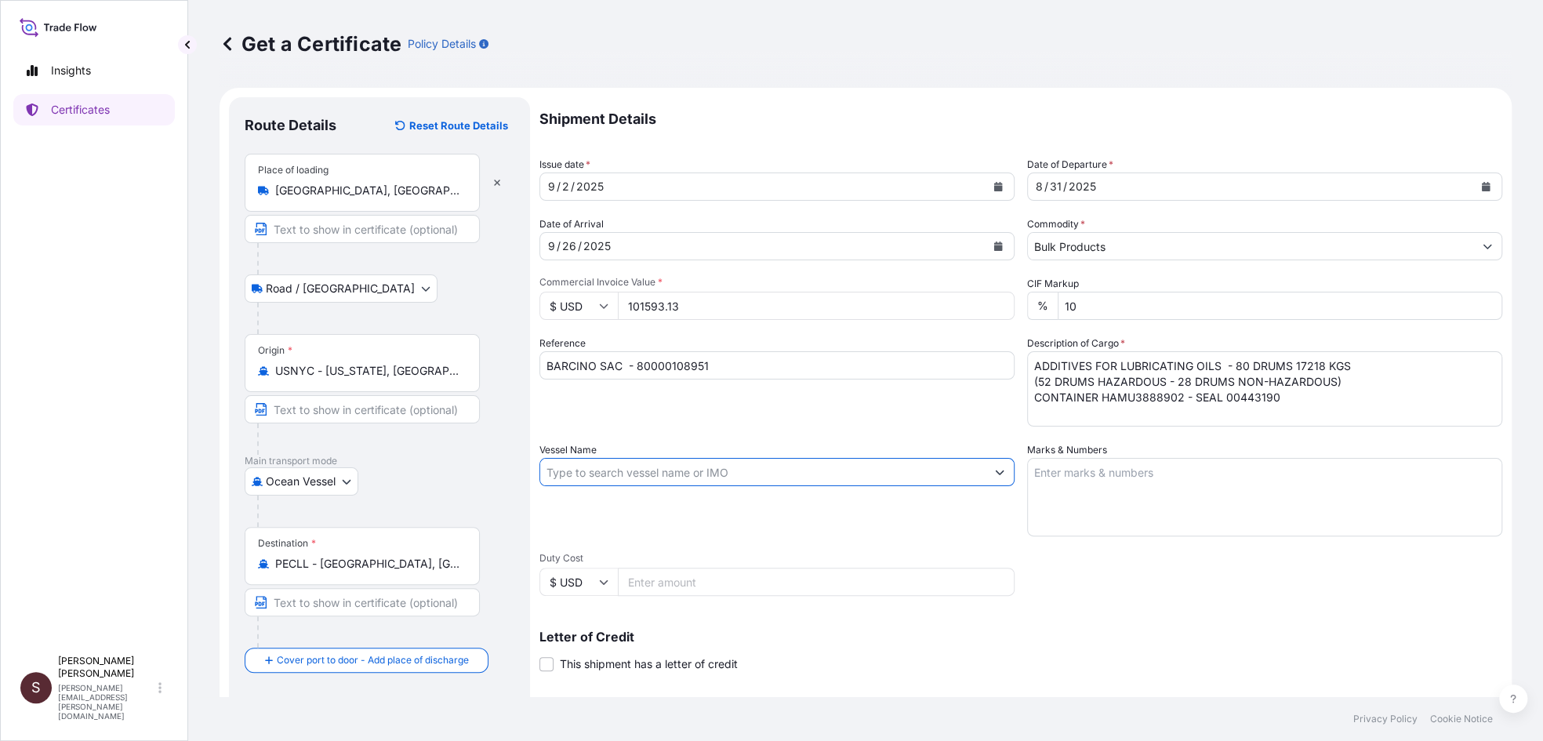
click at [645, 471] on input "Vessel Name" at bounding box center [762, 472] width 445 height 28
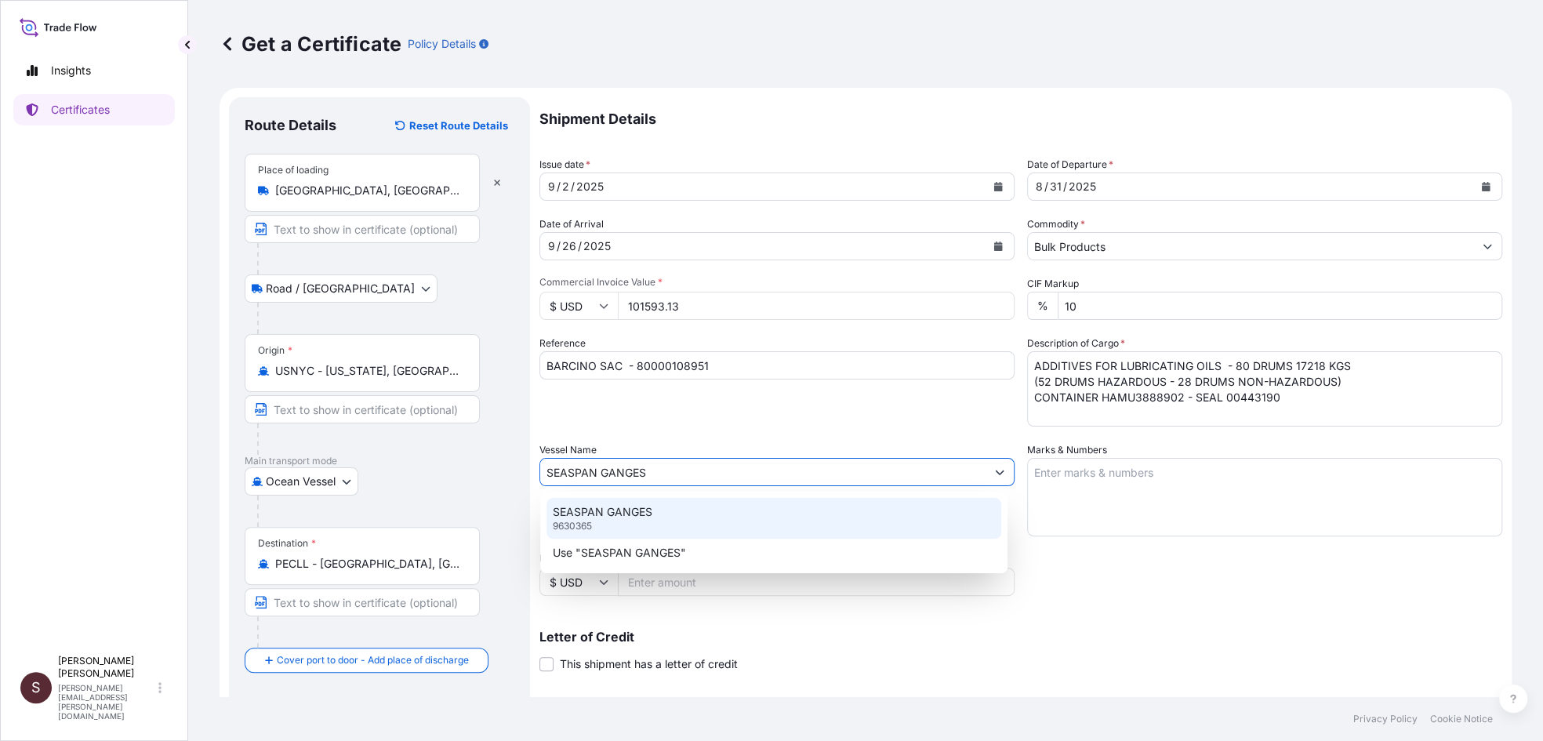
click at [656, 509] on div "SEASPAN GANGES 9630365" at bounding box center [775, 518] width 456 height 41
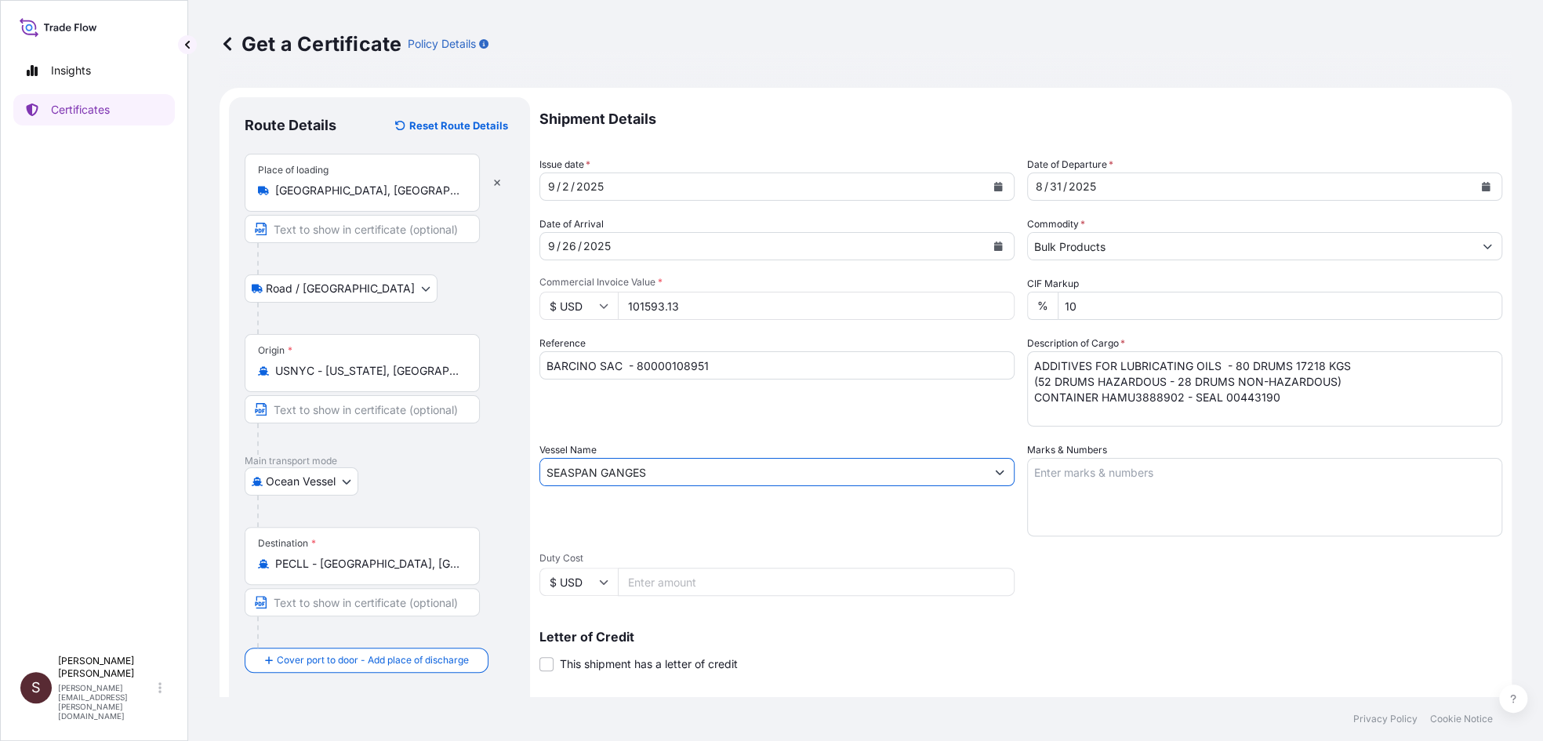
type input "SEASPAN GANGES"
click at [1038, 470] on textarea "Marks & Numbers" at bounding box center [1264, 497] width 475 height 78
paste textarea "BARCINO SAC 20681599/PE-064/24 DRUM NOS: 1/80 MADE IN [GEOGRAPHIC_DATA] 21 DAYS…"
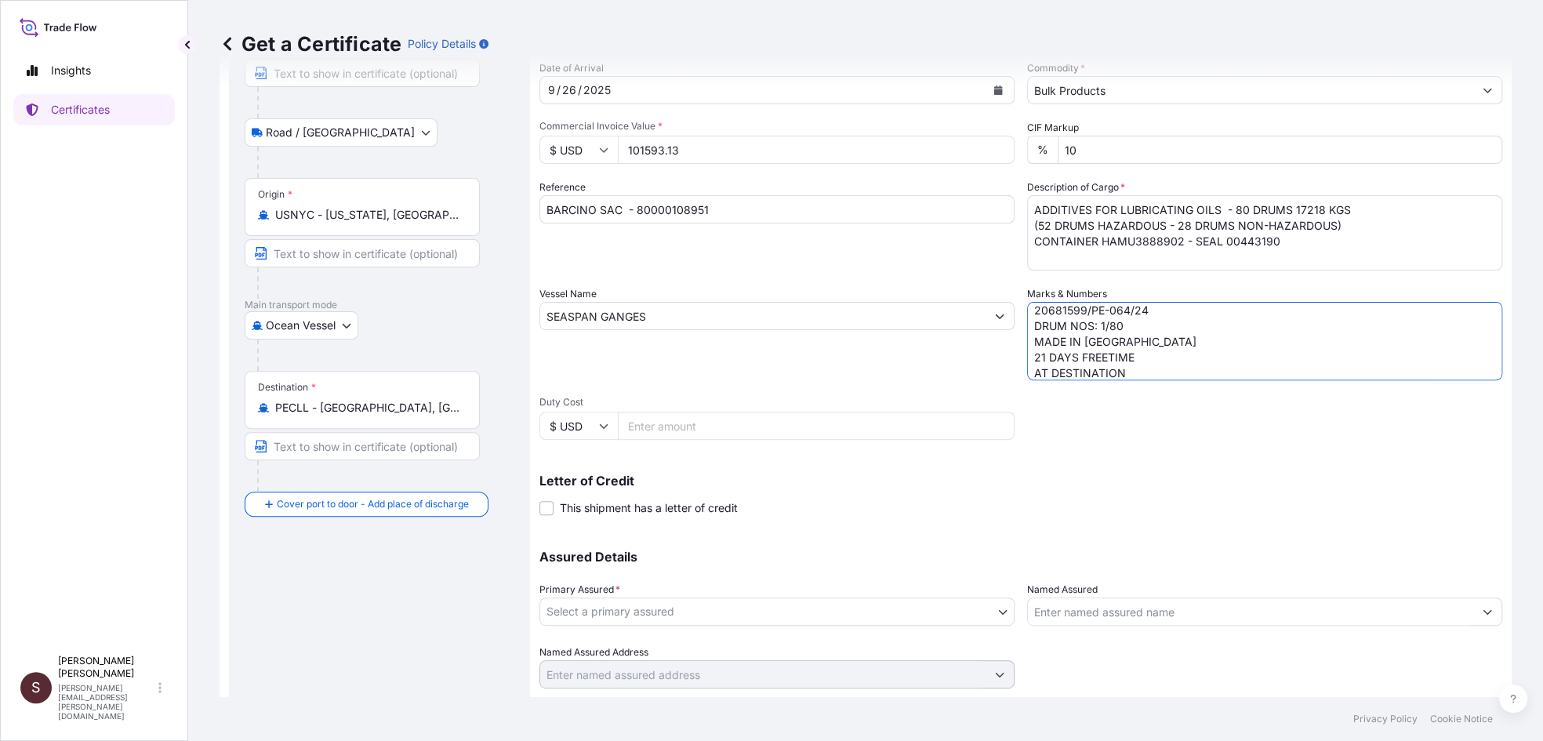
scroll to position [199, 0]
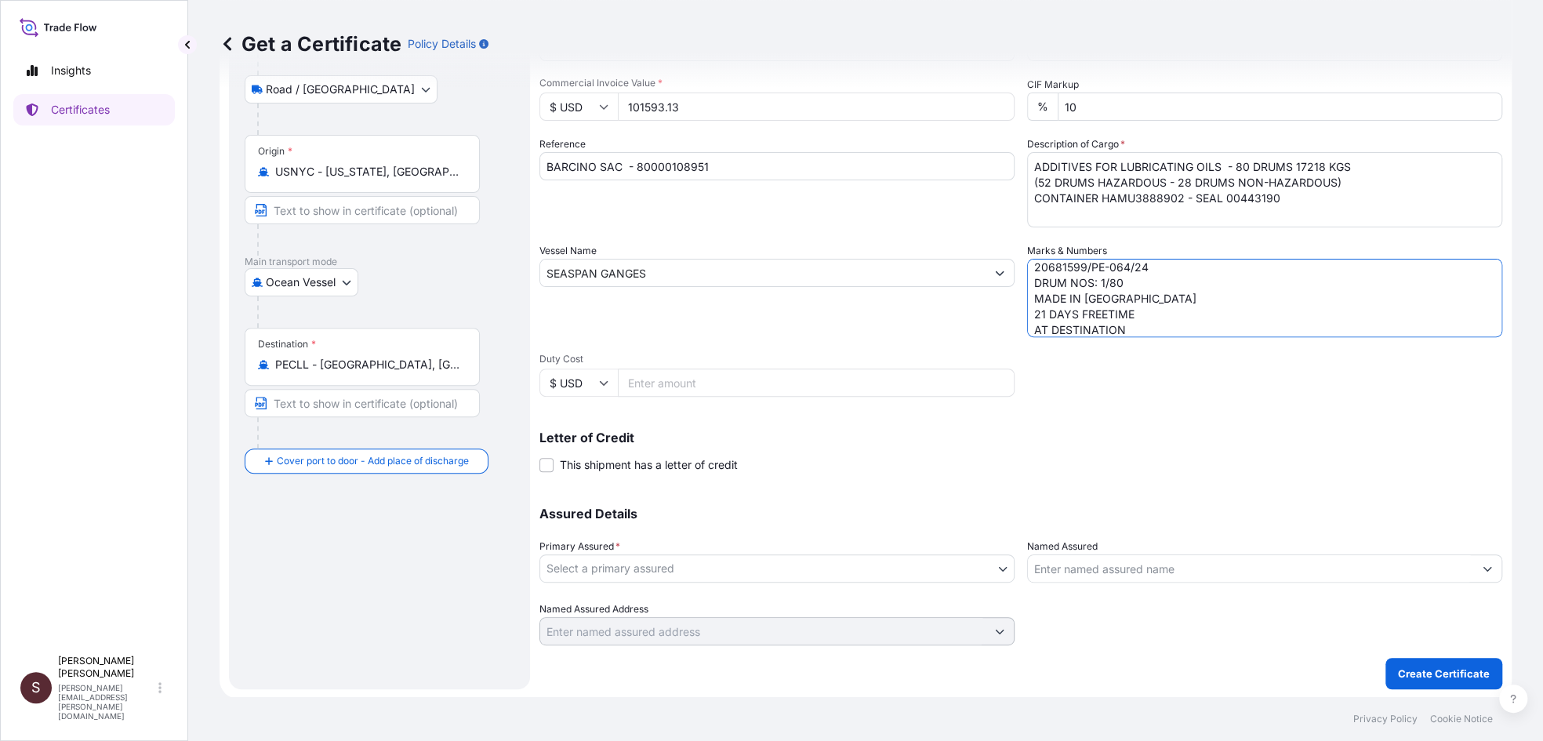
type textarea "BARCINO SAC 20681599/PE-064/24 DRUM NOS: 1/80 MADE IN [GEOGRAPHIC_DATA] 21 DAYS…"
click at [596, 569] on body "Insights Certificates S [PERSON_NAME] [PERSON_NAME][EMAIL_ADDRESS][PERSON_NAME]…" at bounding box center [771, 370] width 1543 height 741
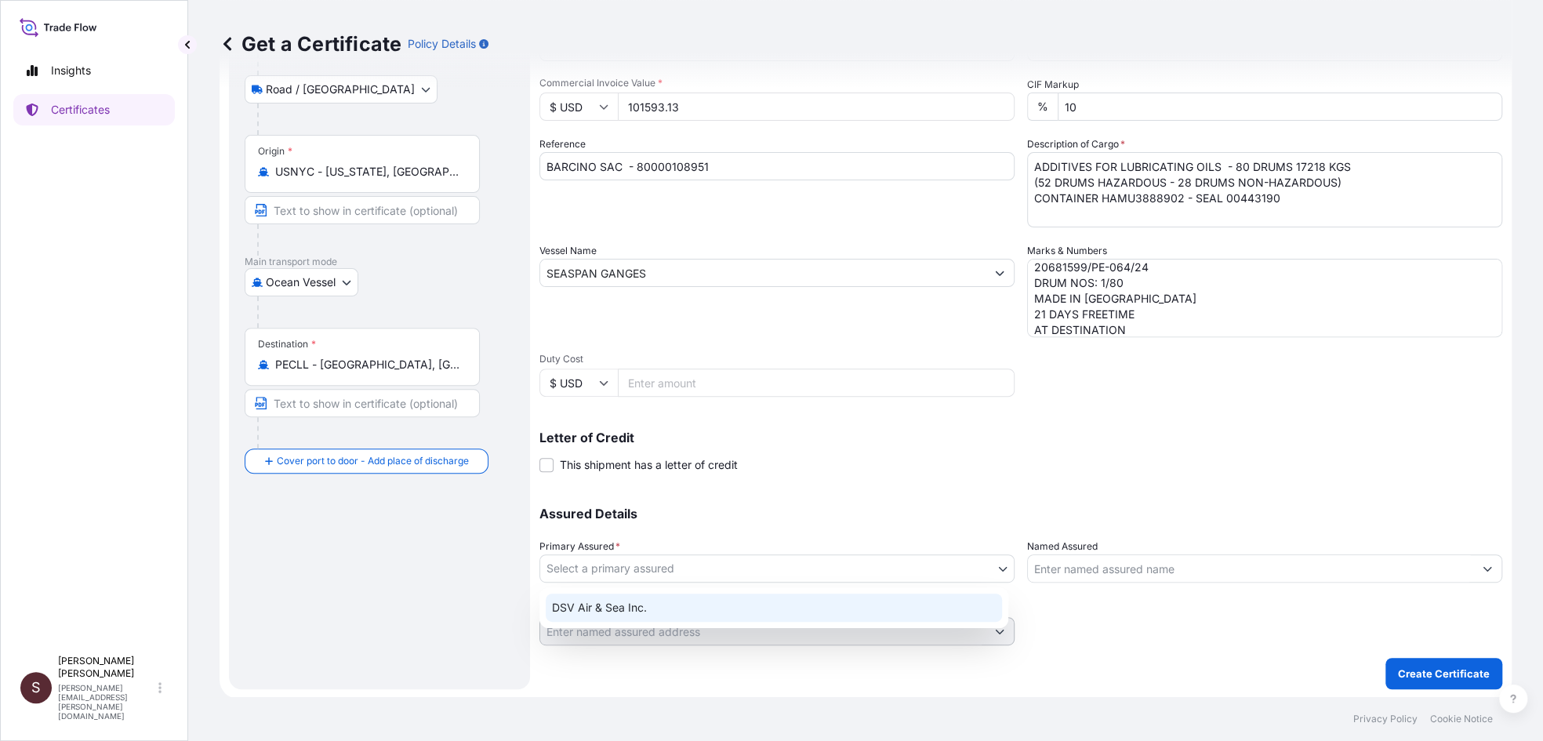
click at [602, 613] on div "DSV Air & Sea Inc." at bounding box center [774, 608] width 456 height 28
select select "31677"
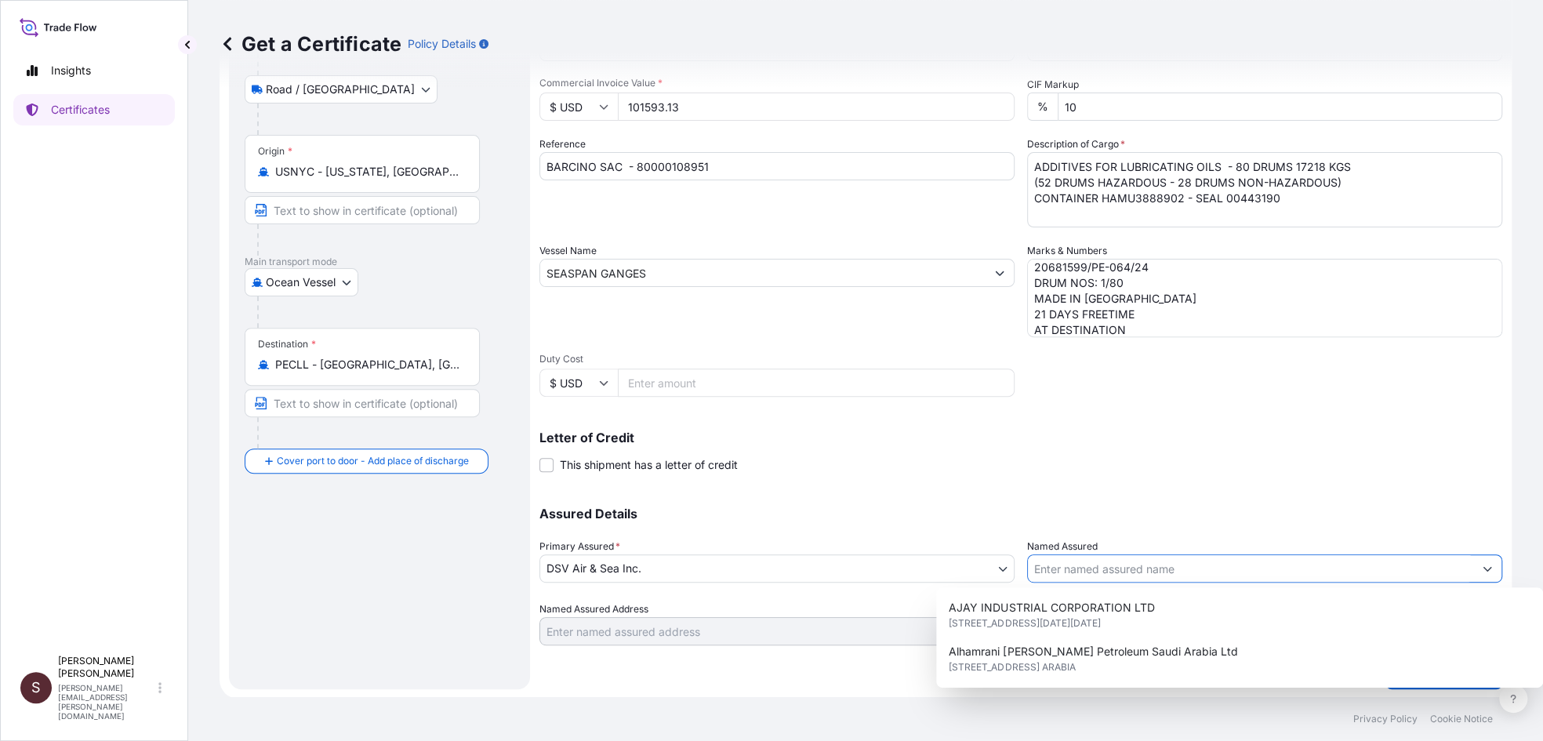
click at [1106, 565] on input "Named Assured" at bounding box center [1250, 568] width 445 height 28
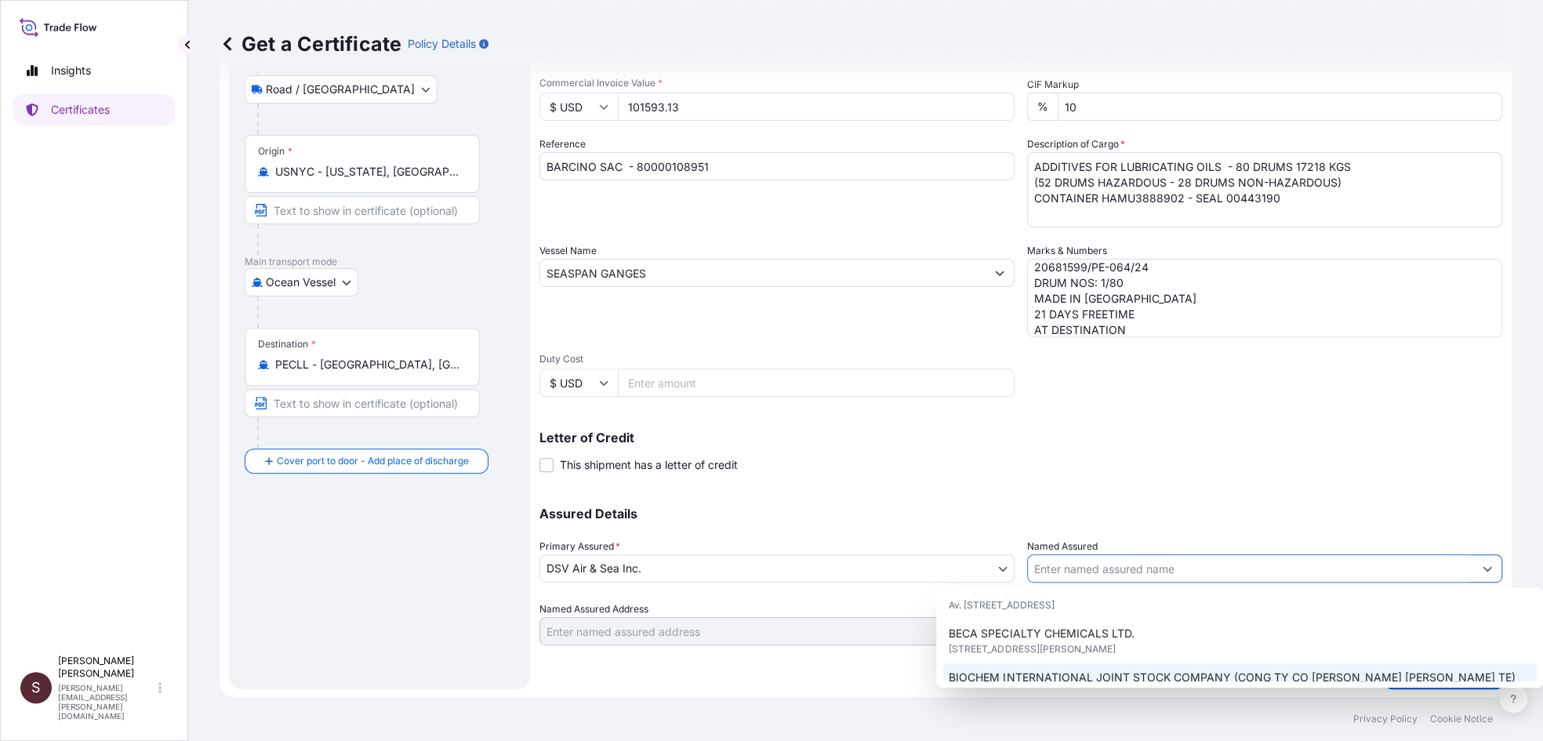
scroll to position [470, 0]
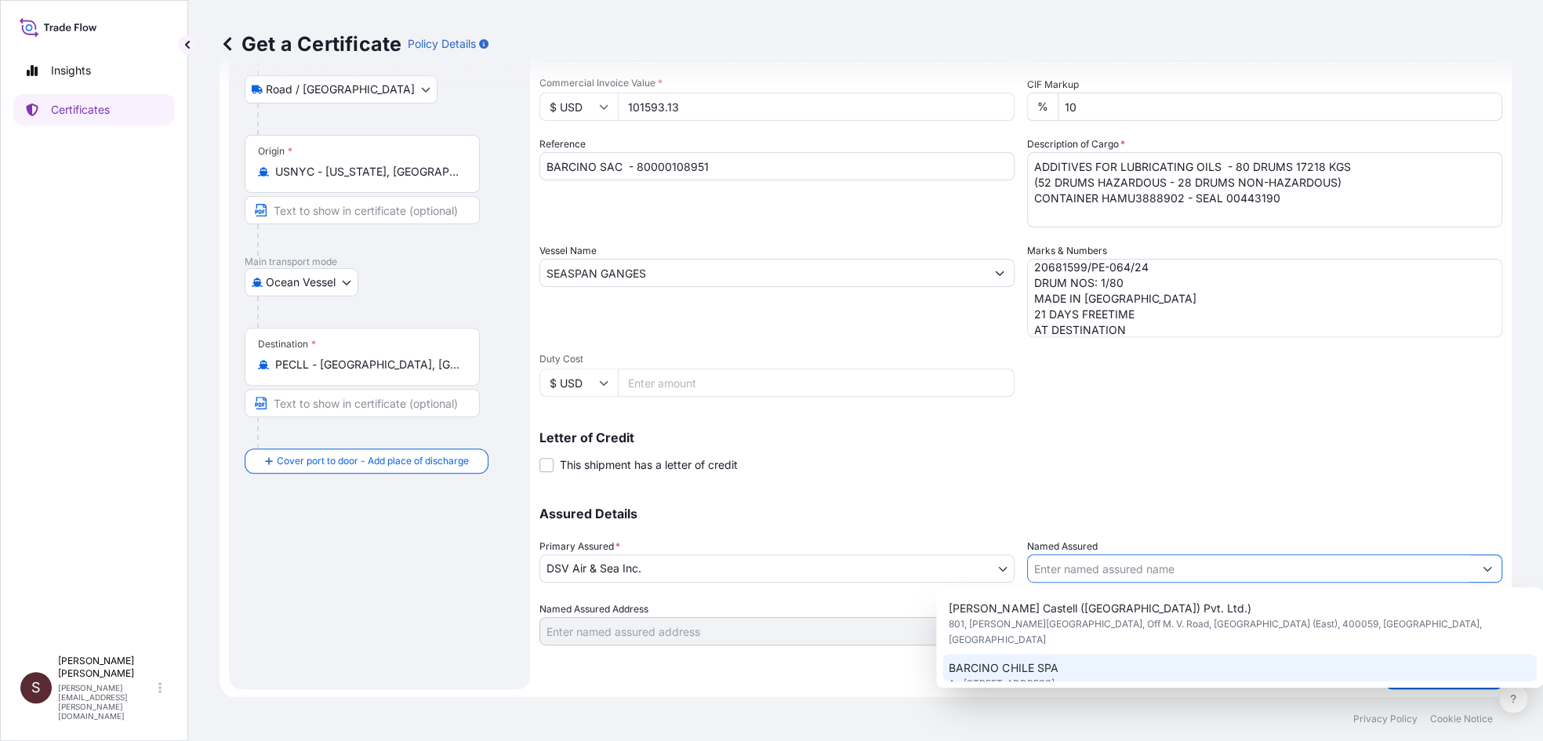
click at [1072, 654] on div "BARCINO [GEOGRAPHIC_DATA] SPA Av. [STREET_ADDRESS]" at bounding box center [1240, 676] width 594 height 44
type input "BARCINO CHILE SPA"
type input "Av. [STREET_ADDRESS]"
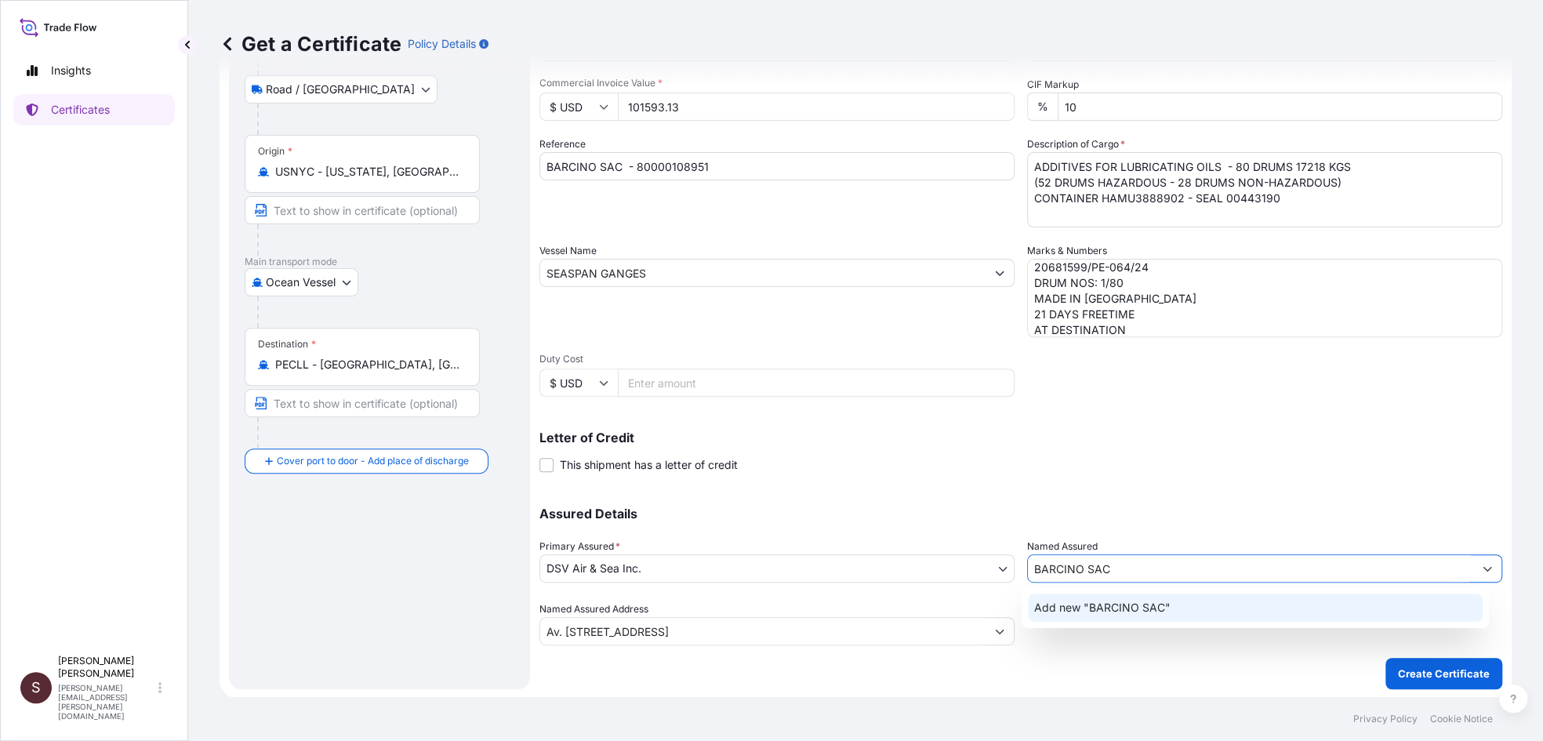
click at [1099, 609] on span "Add new "BARCINO SAC"" at bounding box center [1102, 608] width 136 height 16
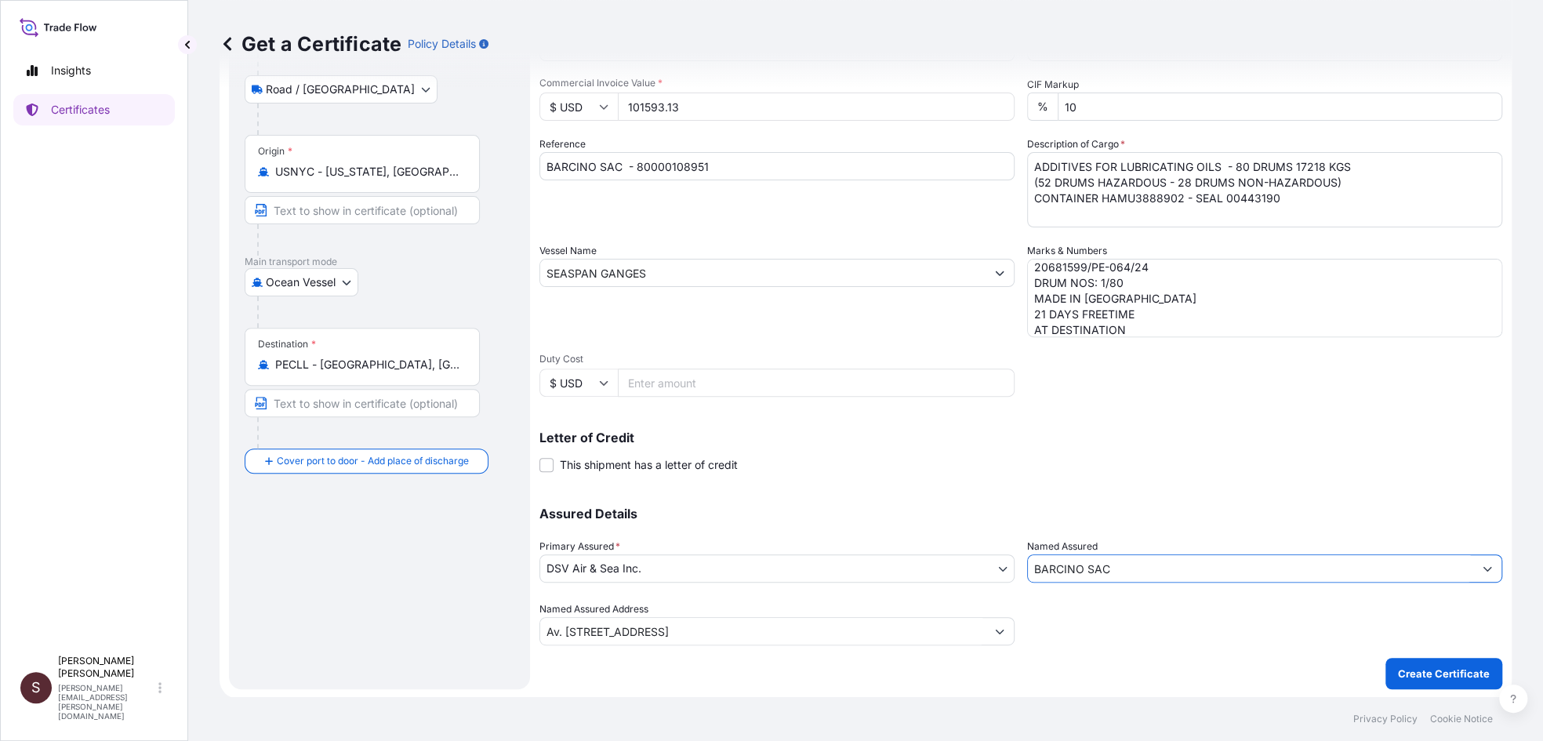
type input "BARCINO SAC"
drag, startPoint x: 956, startPoint y: 630, endPoint x: 530, endPoint y: 648, distance: 426.3
click at [533, 646] on form "Route Details Reset Route Details Place of loading [GEOGRAPHIC_DATA], [GEOGRAPH…" at bounding box center [866, 294] width 1293 height 810
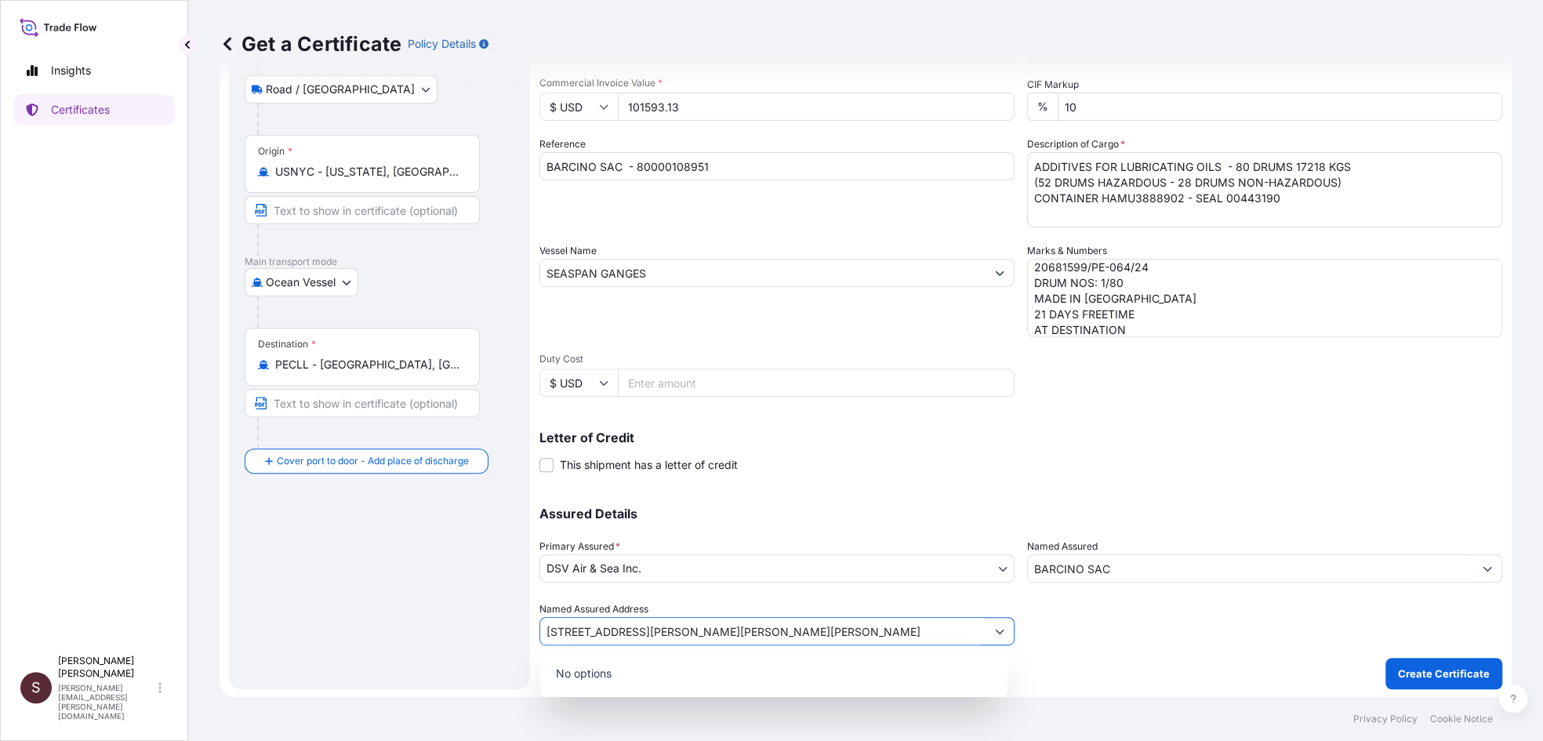
type input "[STREET_ADDRESS][PERSON_NAME][PERSON_NAME][PERSON_NAME]"
click at [1140, 674] on div "Shipment Details Issue date * [DATE] Date of Departure * [DATE] Date of Arrival…" at bounding box center [1021, 293] width 963 height 791
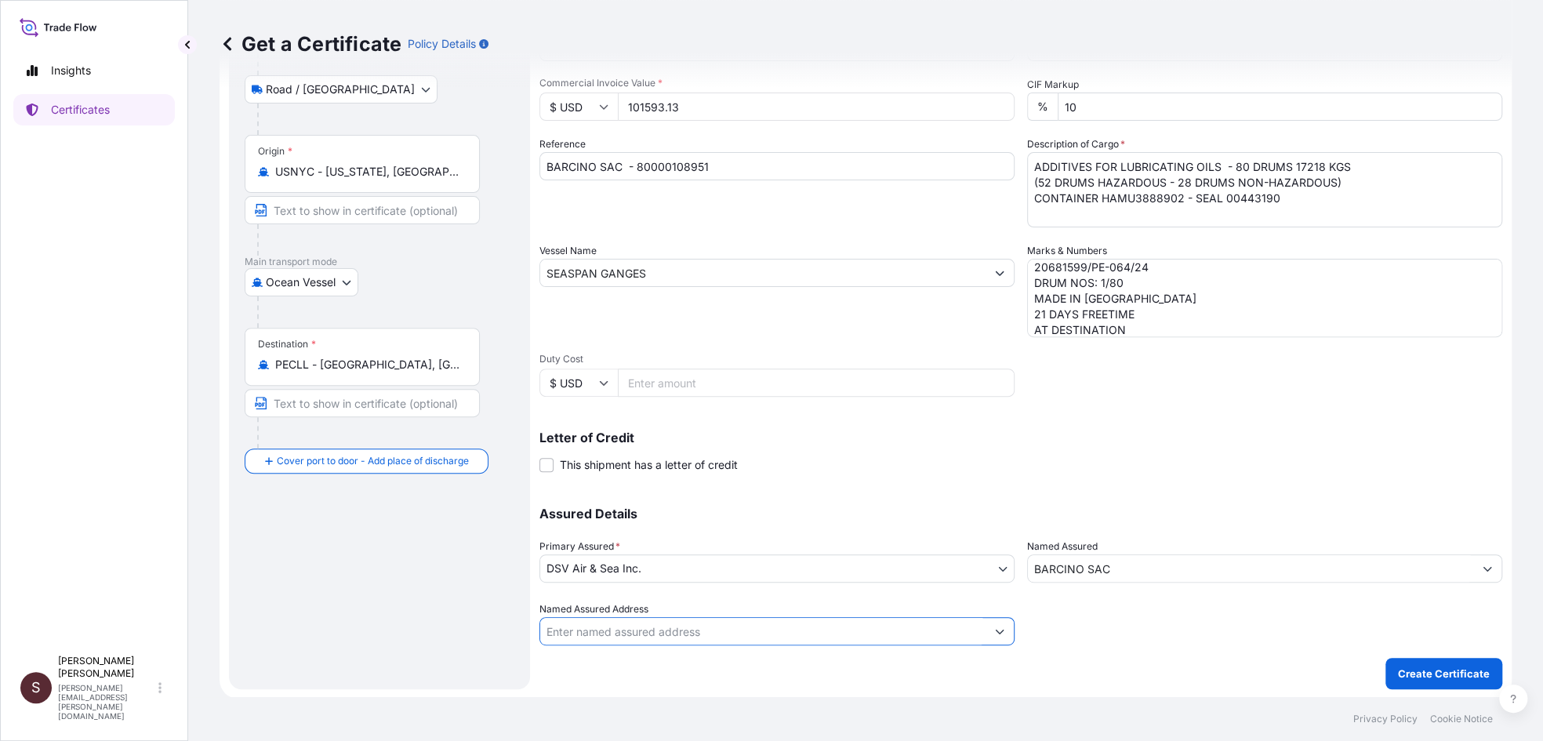
click at [665, 629] on input "Named Assured Address" at bounding box center [762, 631] width 445 height 28
click at [997, 630] on icon "Show suggestions" at bounding box center [999, 631] width 9 height 9
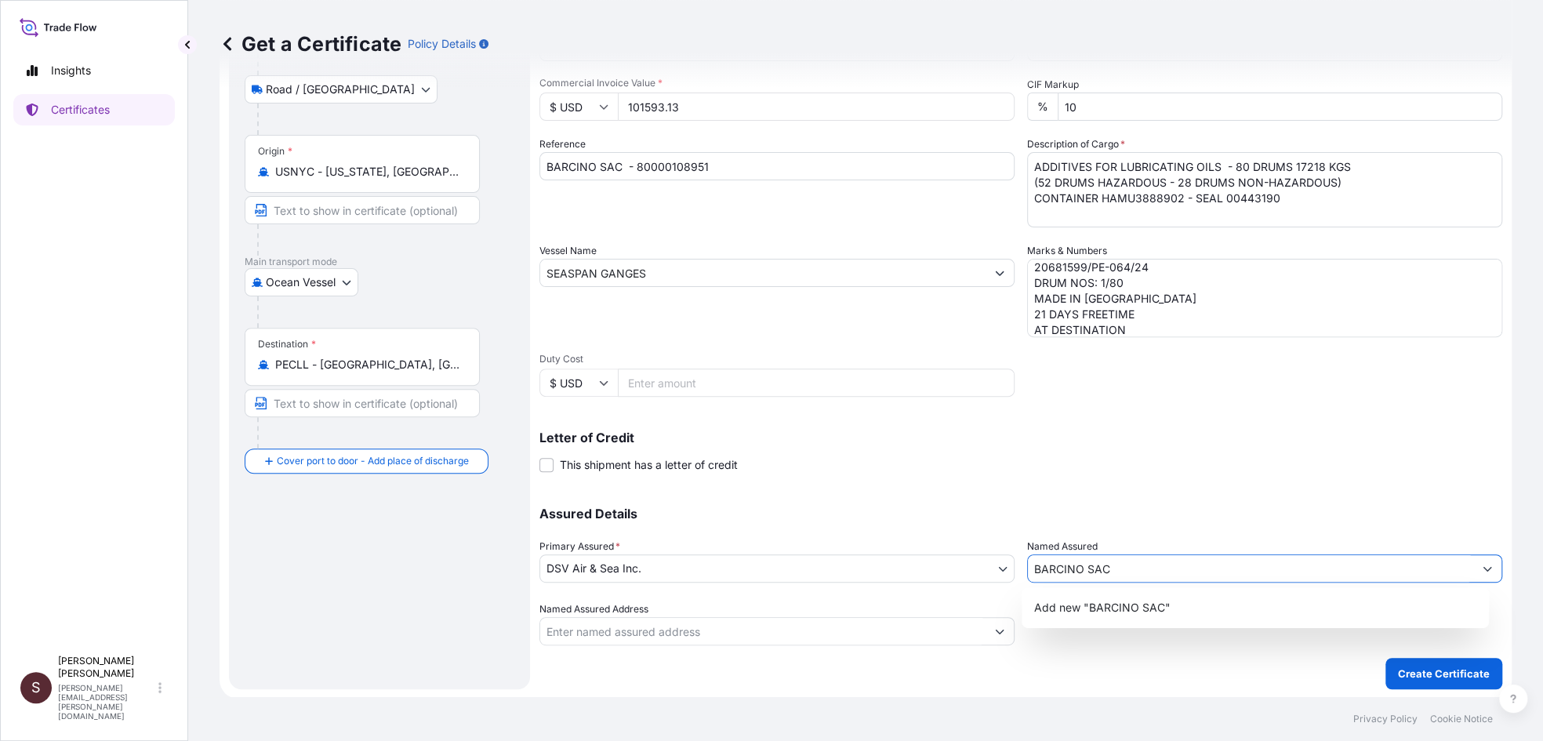
click at [1140, 555] on input "BARCINO SAC" at bounding box center [1250, 568] width 445 height 28
click at [1097, 617] on div "Add new "BARCINO SAC"" at bounding box center [1256, 608] width 456 height 28
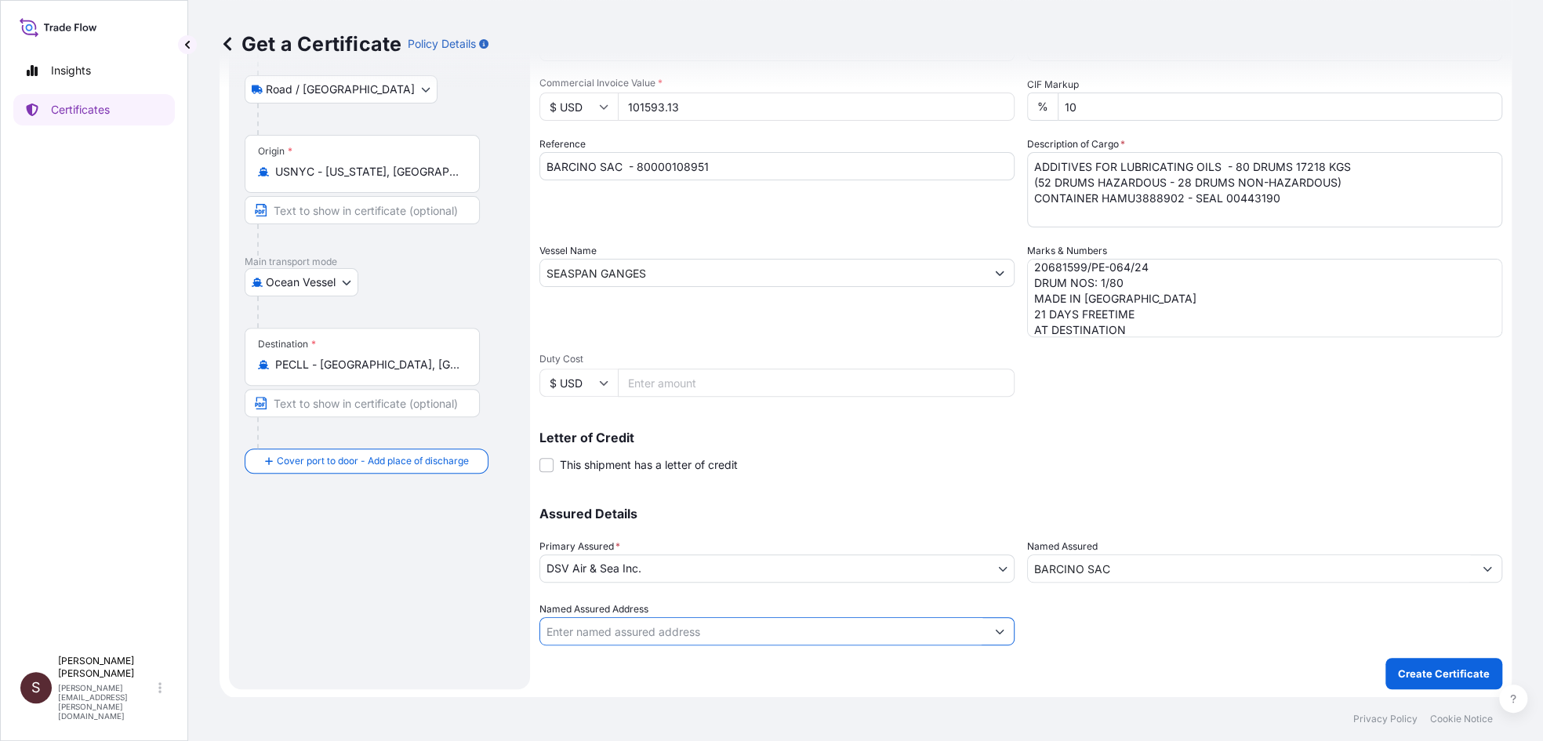
click at [631, 633] on input "Named Assured Address" at bounding box center [762, 631] width 445 height 28
type input "INTERIOR 401"
click at [1386, 658] on button "Create Certificate" at bounding box center [1444, 673] width 117 height 31
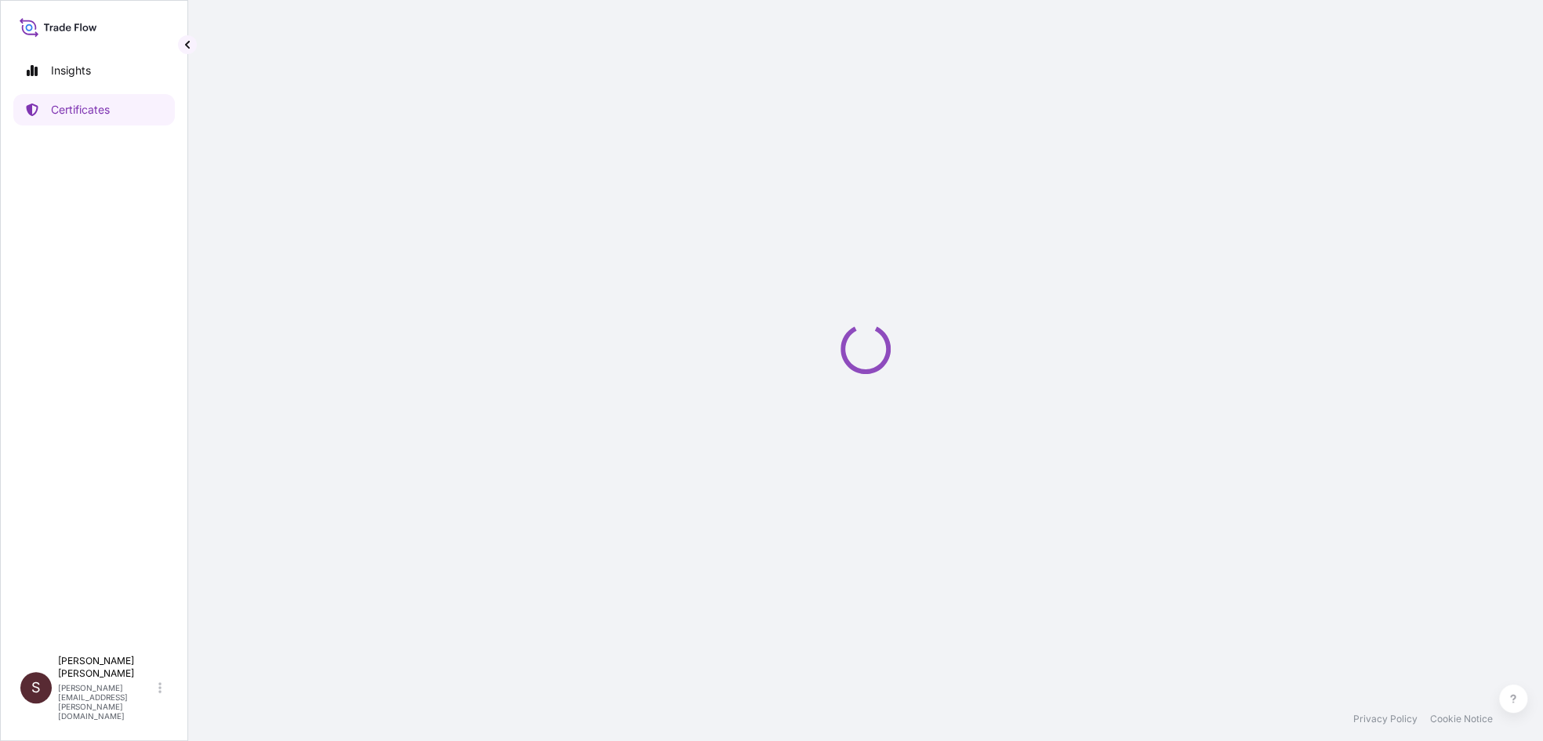
click at [1196, 536] on div "Loading" at bounding box center [866, 348] width 1293 height 697
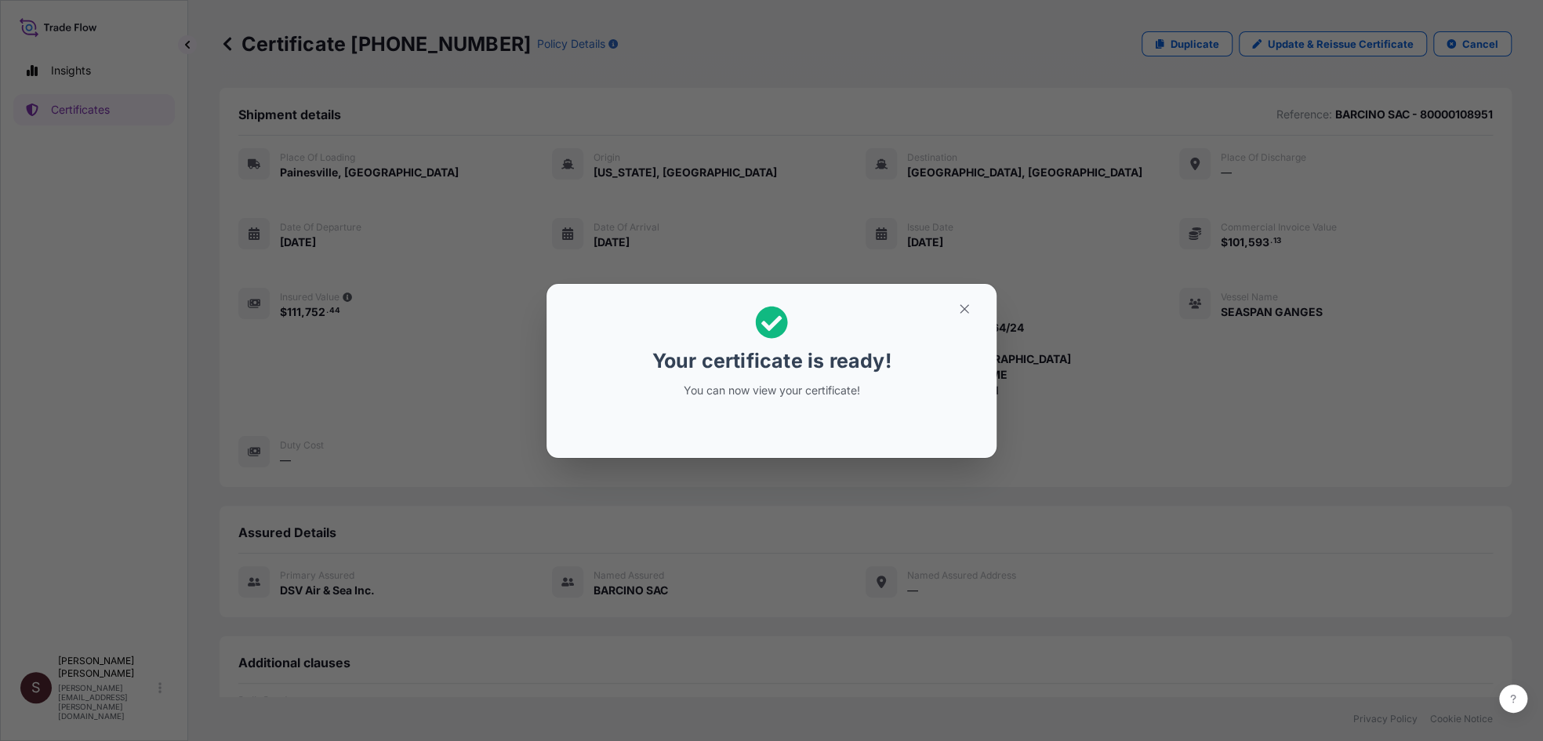
click at [989, 147] on div "Your certificate is ready! You can now view your certificate!" at bounding box center [771, 370] width 1543 height 741
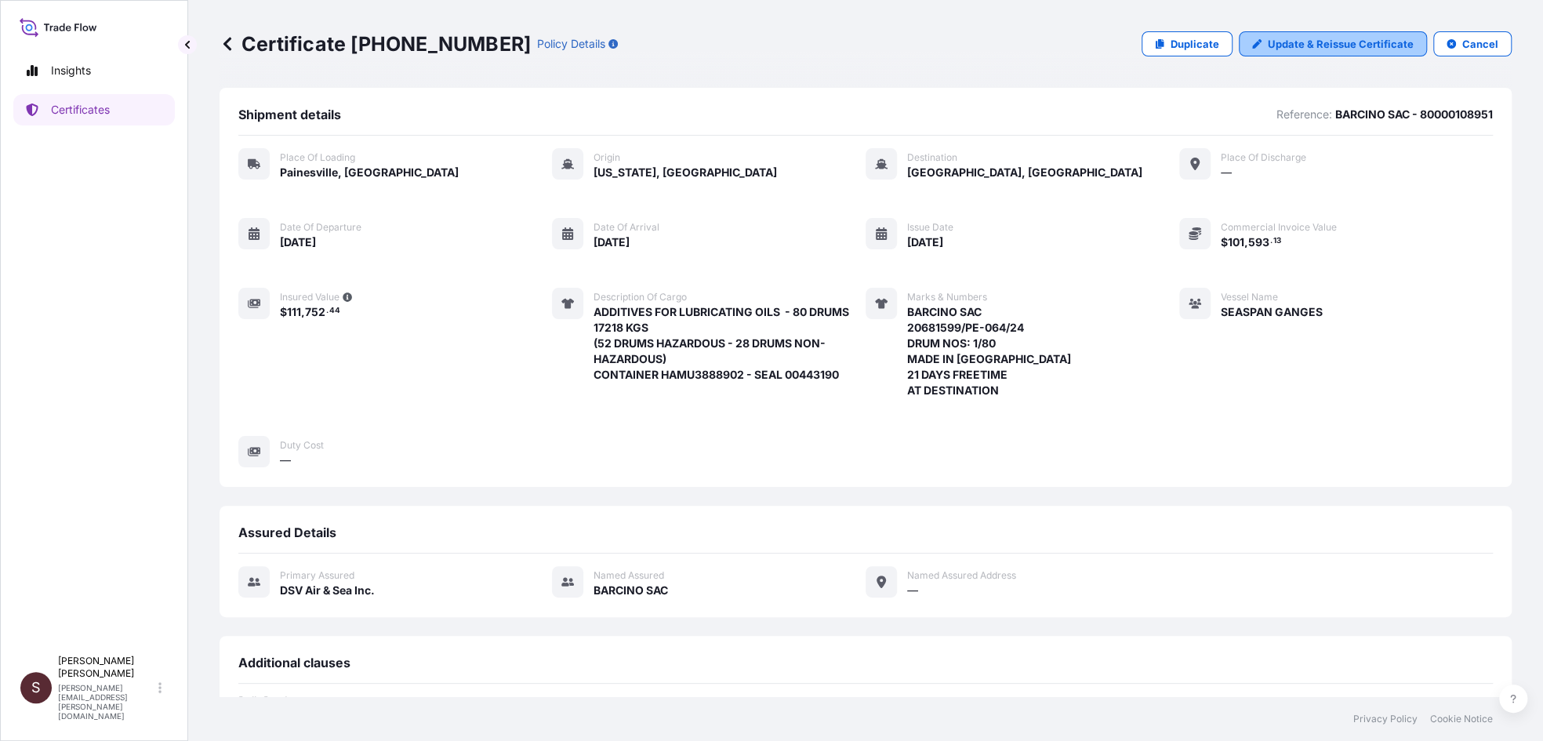
click at [1323, 46] on p "Update & Reissue Certificate" at bounding box center [1341, 44] width 146 height 16
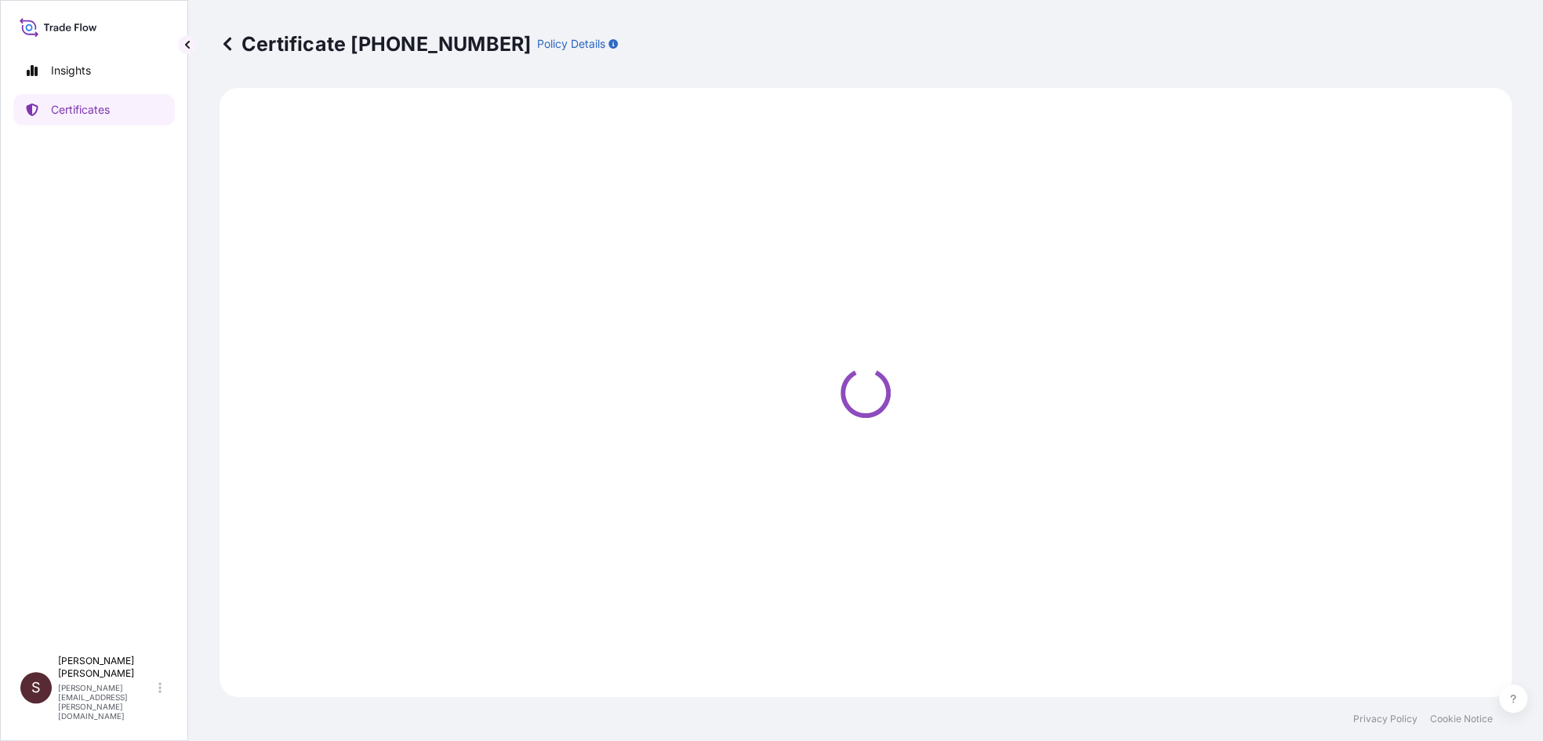
select select "Road / [GEOGRAPHIC_DATA]"
select select "Ocean Vessel"
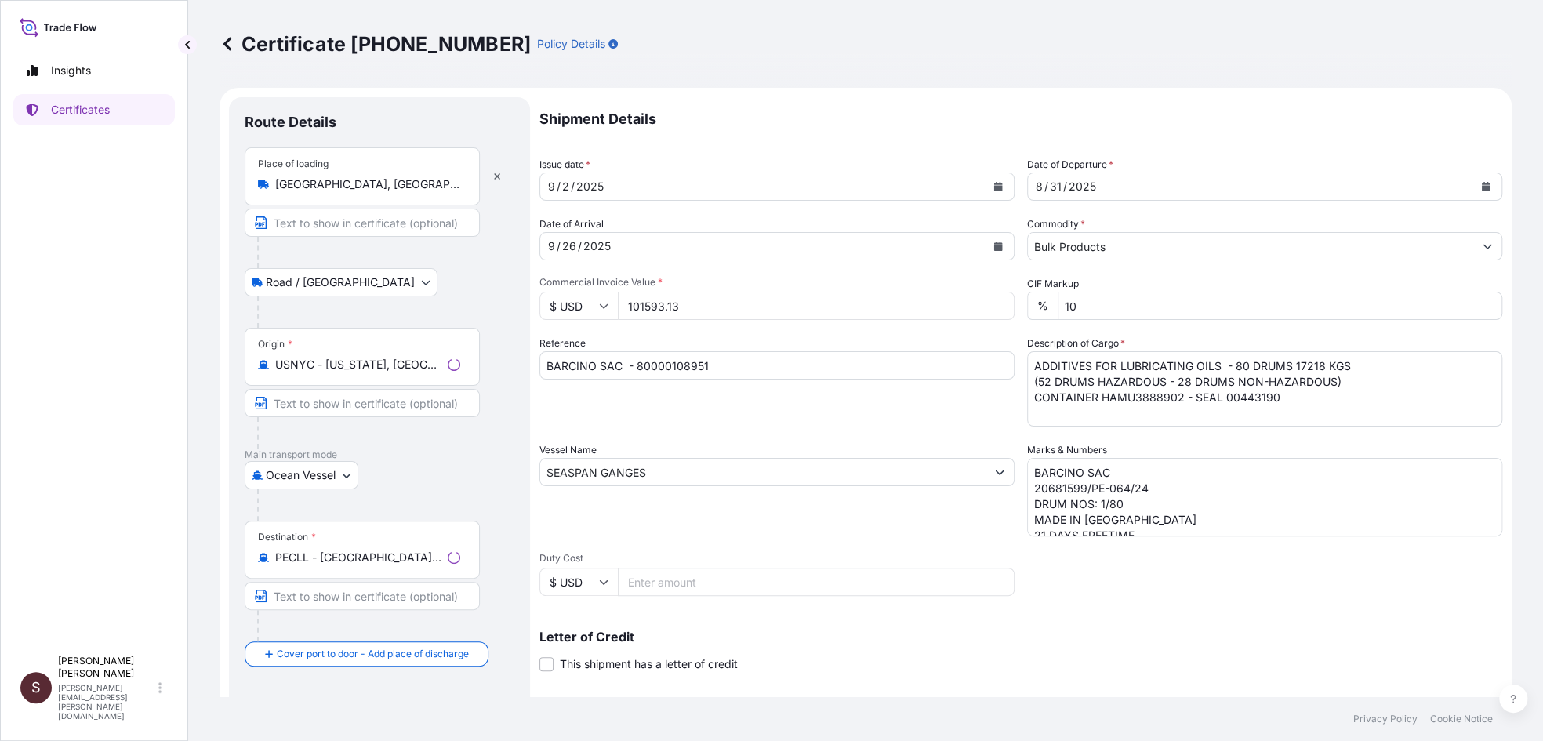
select select "31677"
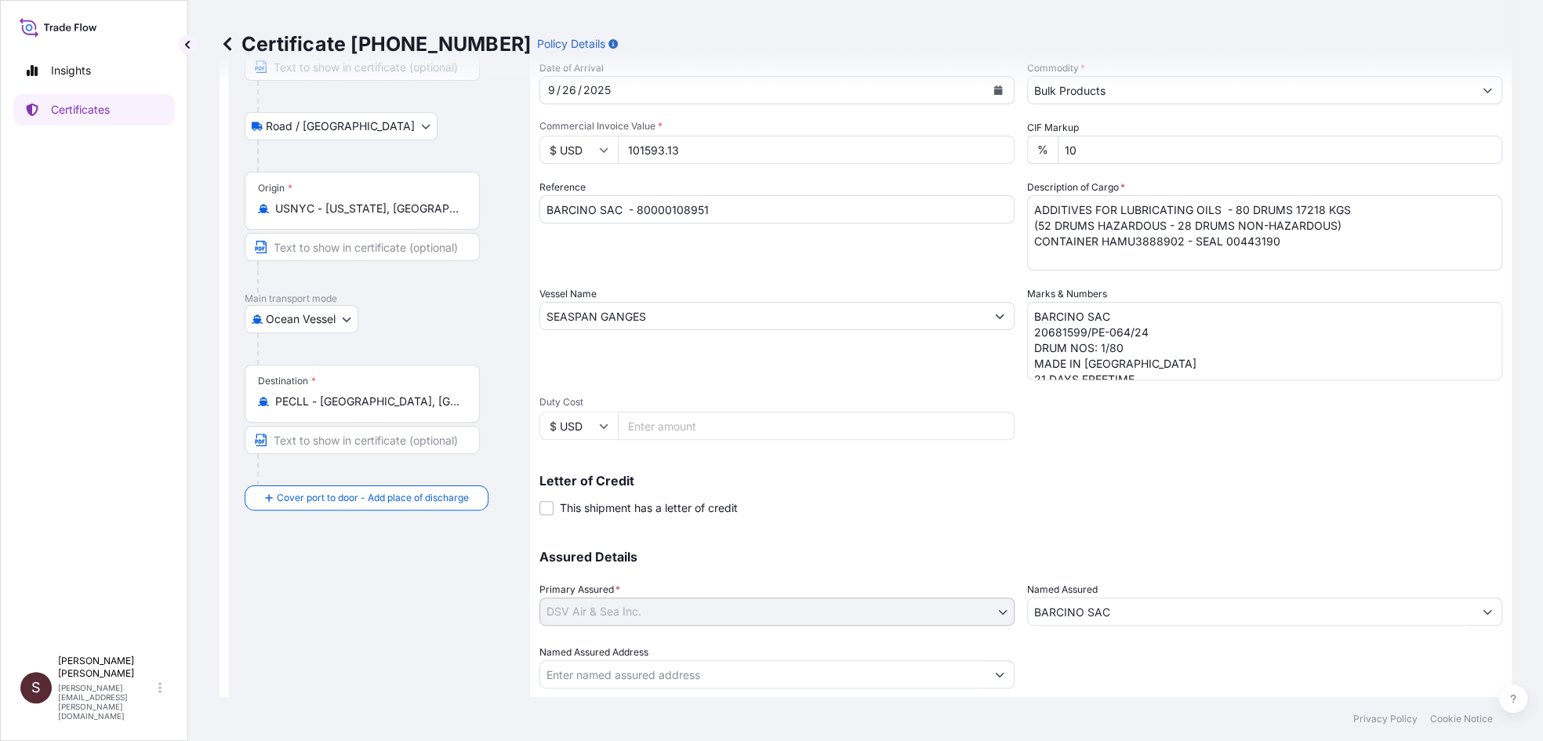
scroll to position [199, 0]
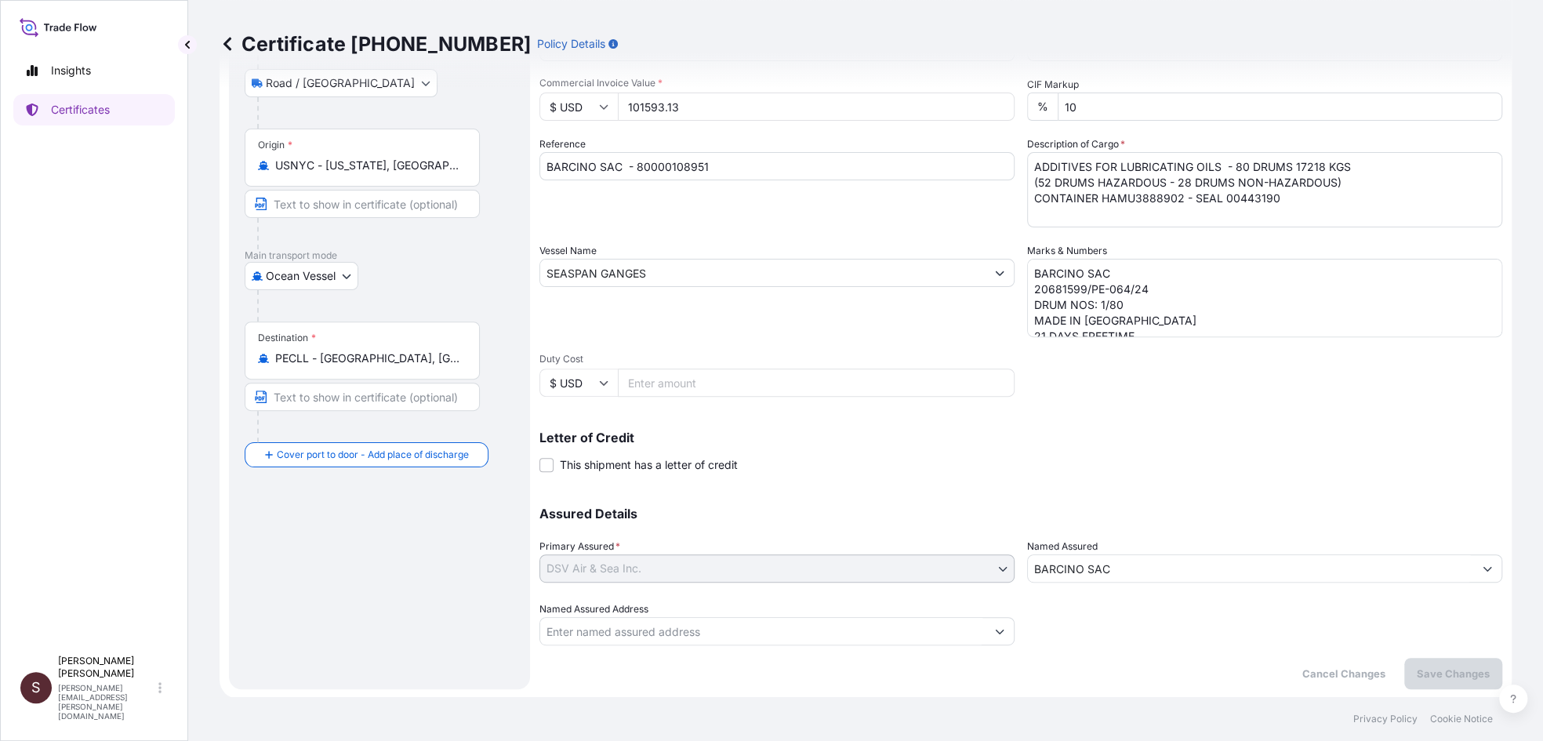
click at [637, 639] on input "Named Assured Address" at bounding box center [762, 631] width 445 height 28
type input "N"
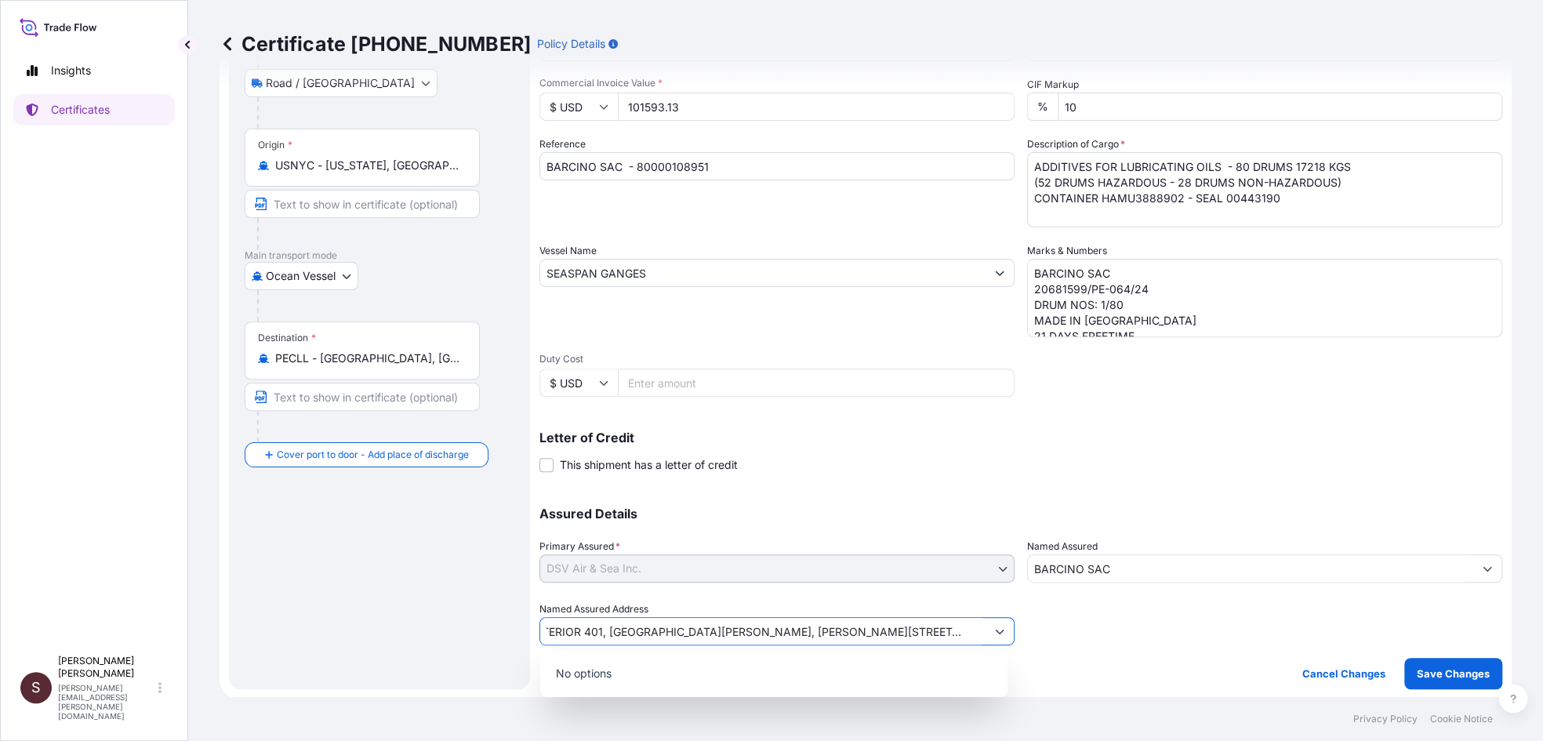
scroll to position [0, 20]
type input "INTERIOR 401, [GEOGRAPHIC_DATA][PERSON_NAME], [PERSON_NAME][STREET_ADDRESS][PER…"
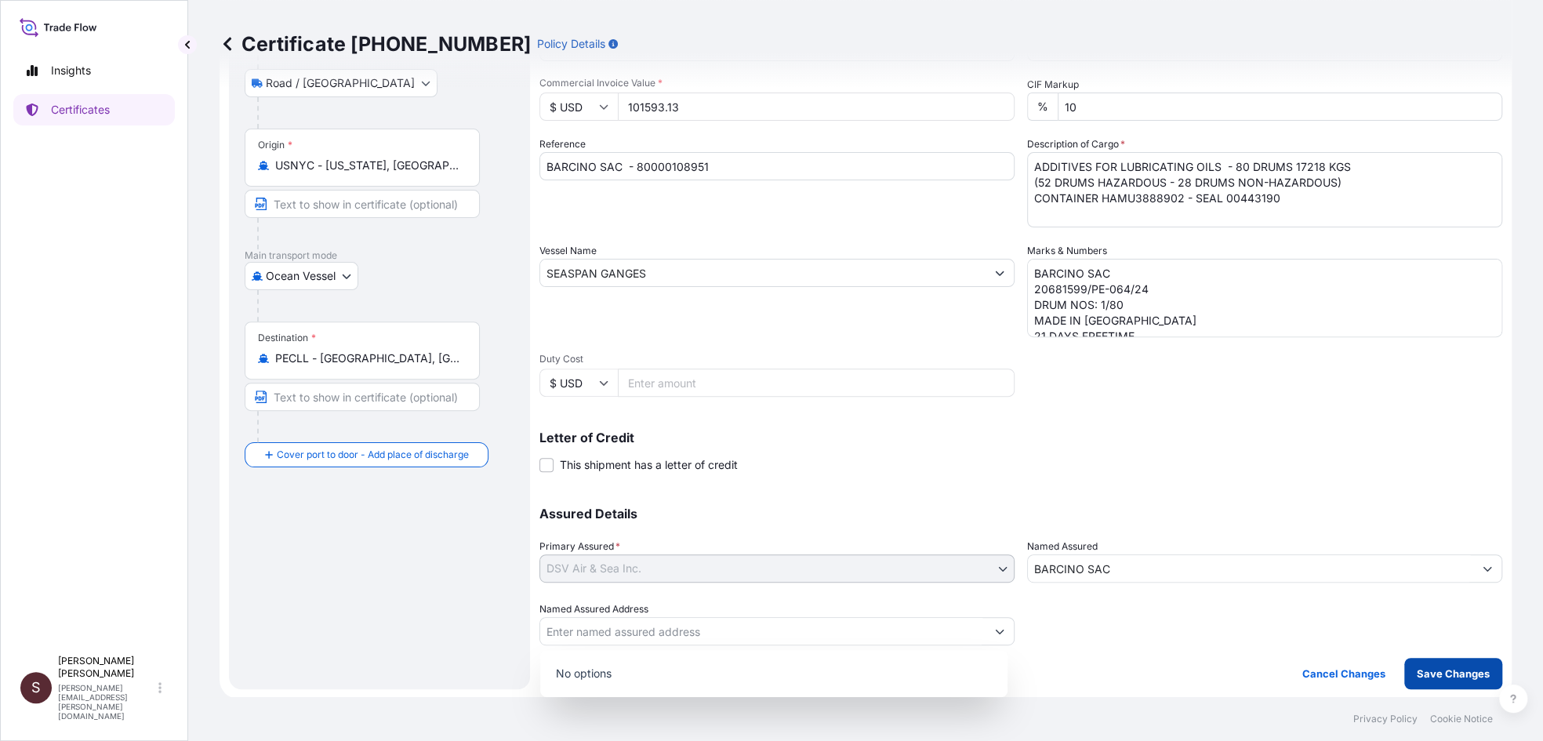
scroll to position [0, 0]
click at [1465, 676] on p "Save Changes" at bounding box center [1453, 674] width 73 height 16
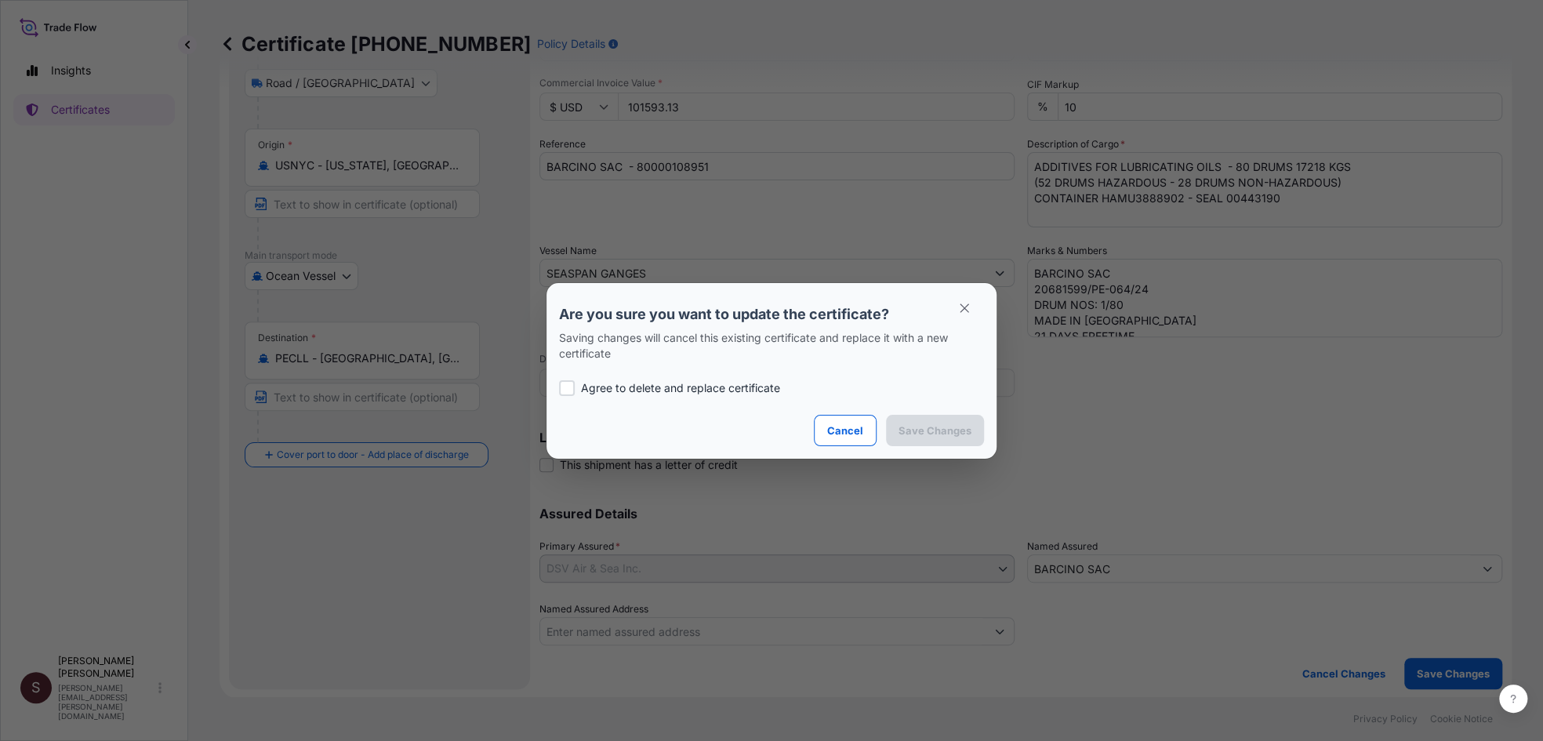
click at [565, 387] on div at bounding box center [567, 388] width 16 height 16
checkbox input "true"
click at [941, 428] on p "Save Changes" at bounding box center [935, 431] width 73 height 16
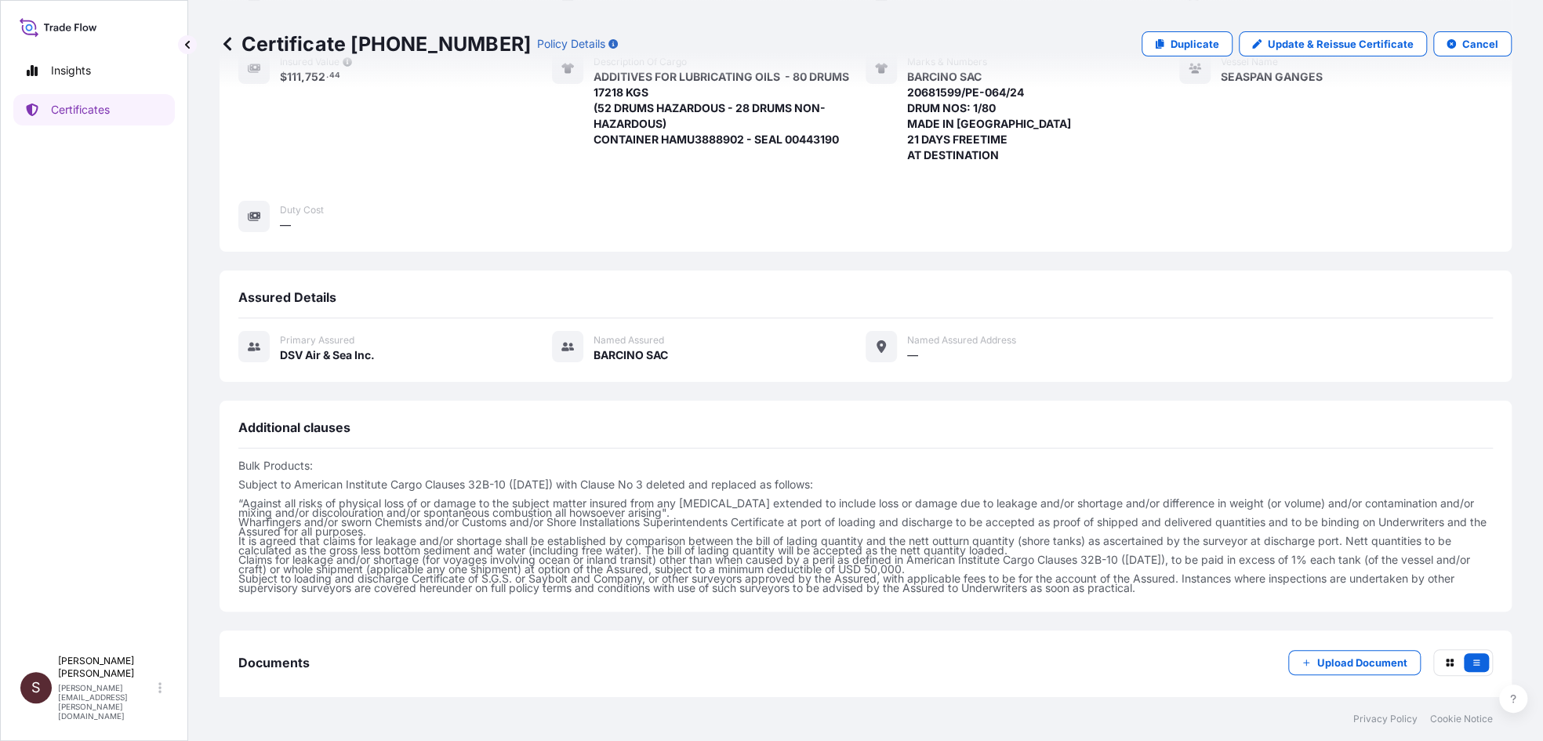
scroll to position [310, 0]
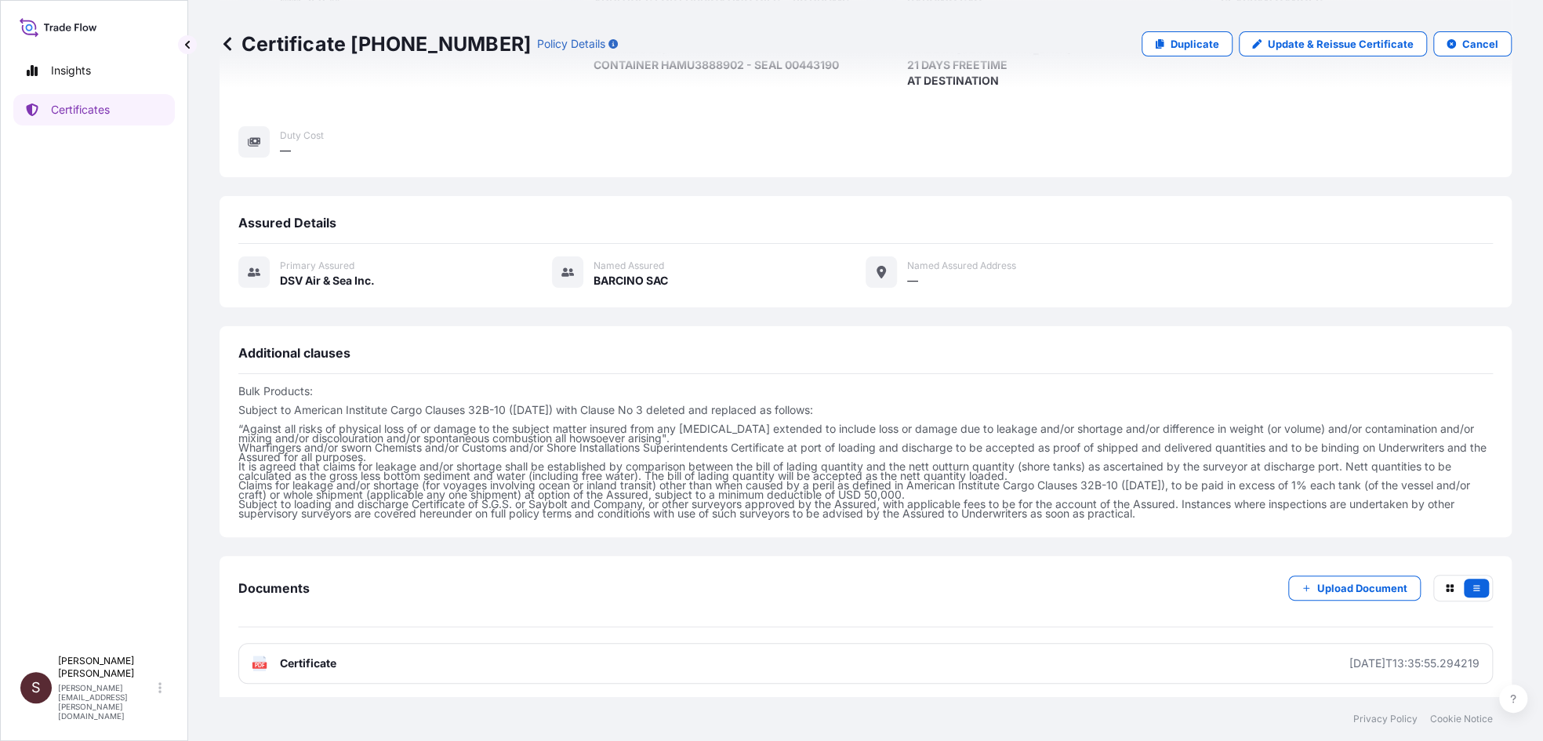
drag, startPoint x: 973, startPoint y: 591, endPoint x: 960, endPoint y: 595, distance: 14.1
click at [960, 595] on div "Documents Upload Document" at bounding box center [865, 601] width 1255 height 53
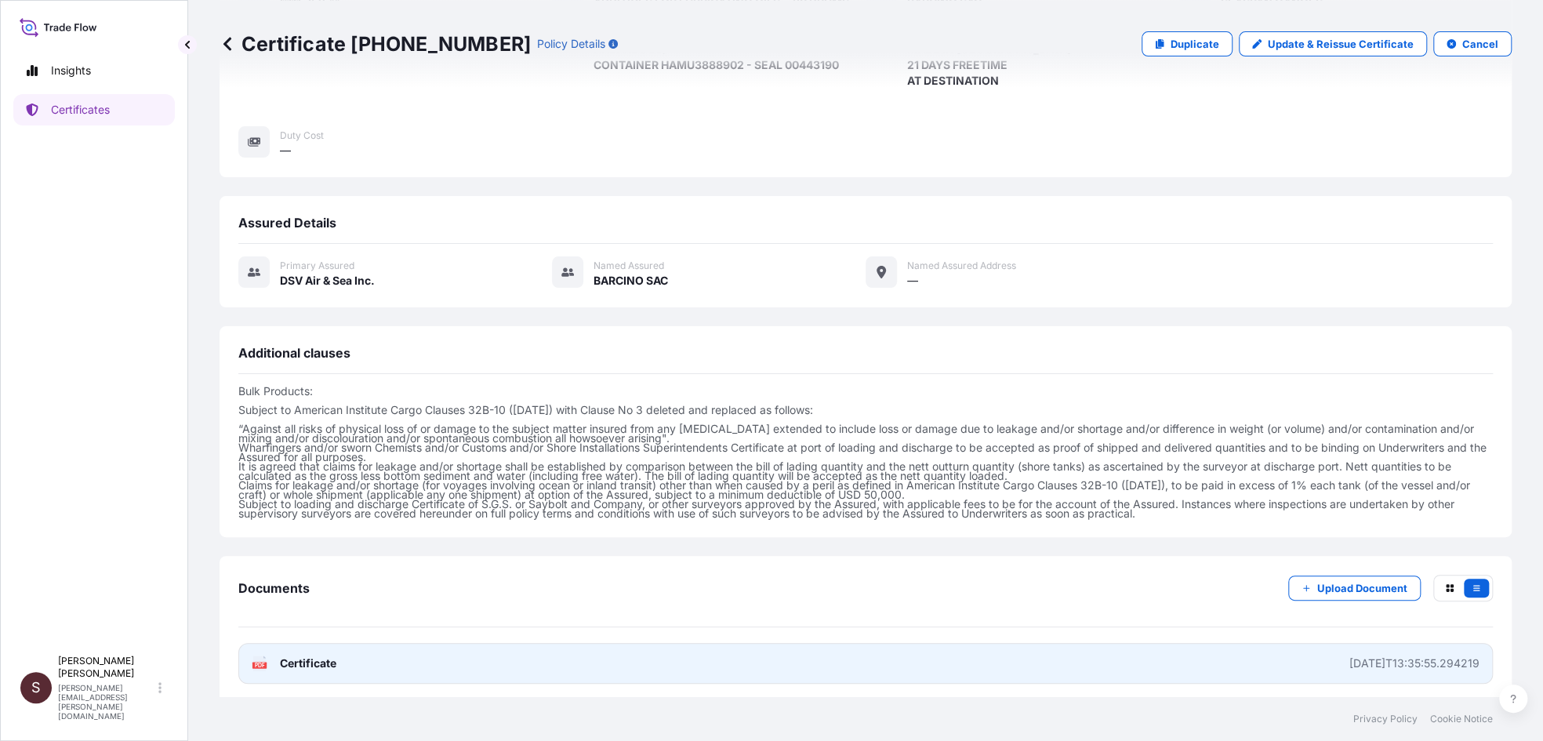
click at [291, 656] on span "Certificate" at bounding box center [308, 664] width 56 height 16
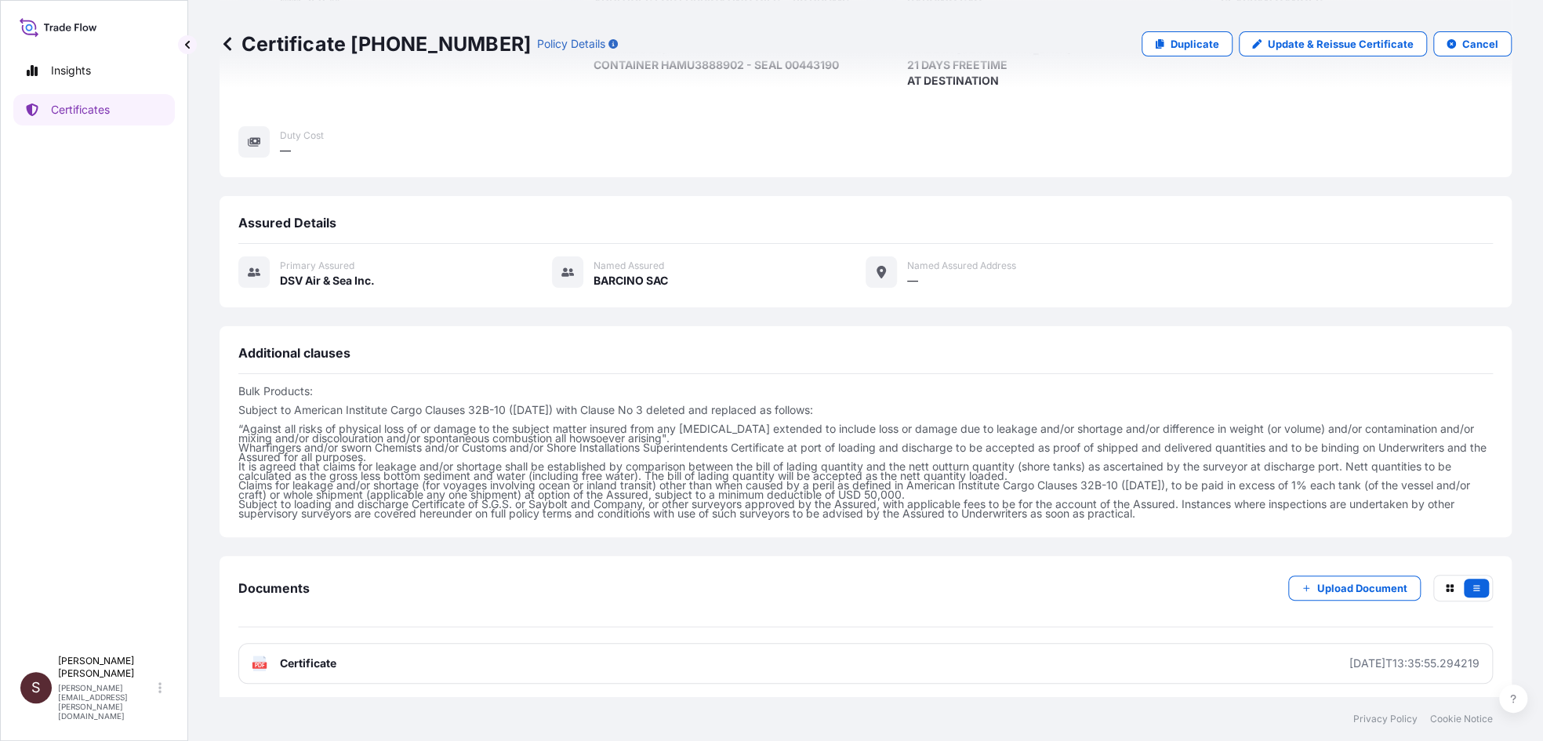
scroll to position [0, 0]
